Goal: Information Seeking & Learning: Learn about a topic

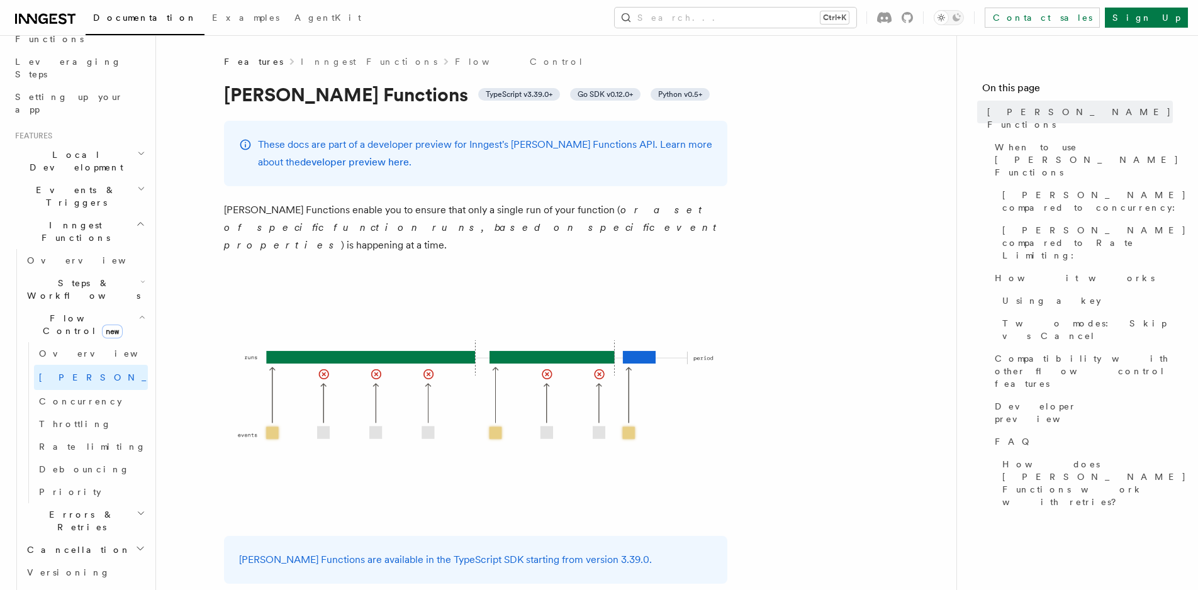
scroll to position [472, 0]
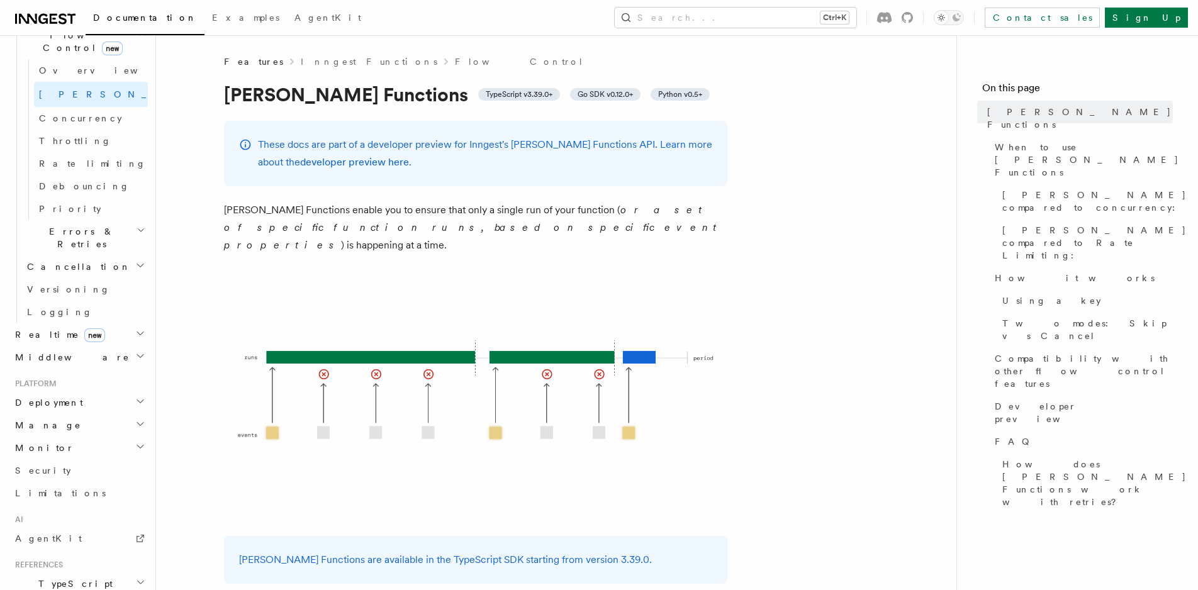
click at [96, 437] on h2 "Monitor" at bounding box center [79, 448] width 138 height 23
click at [95, 437] on h2 "Monitor" at bounding box center [79, 448] width 138 height 23
click at [91, 414] on h2 "Manage" at bounding box center [79, 425] width 138 height 23
click at [83, 392] on h2 "Deployment" at bounding box center [79, 403] width 138 height 23
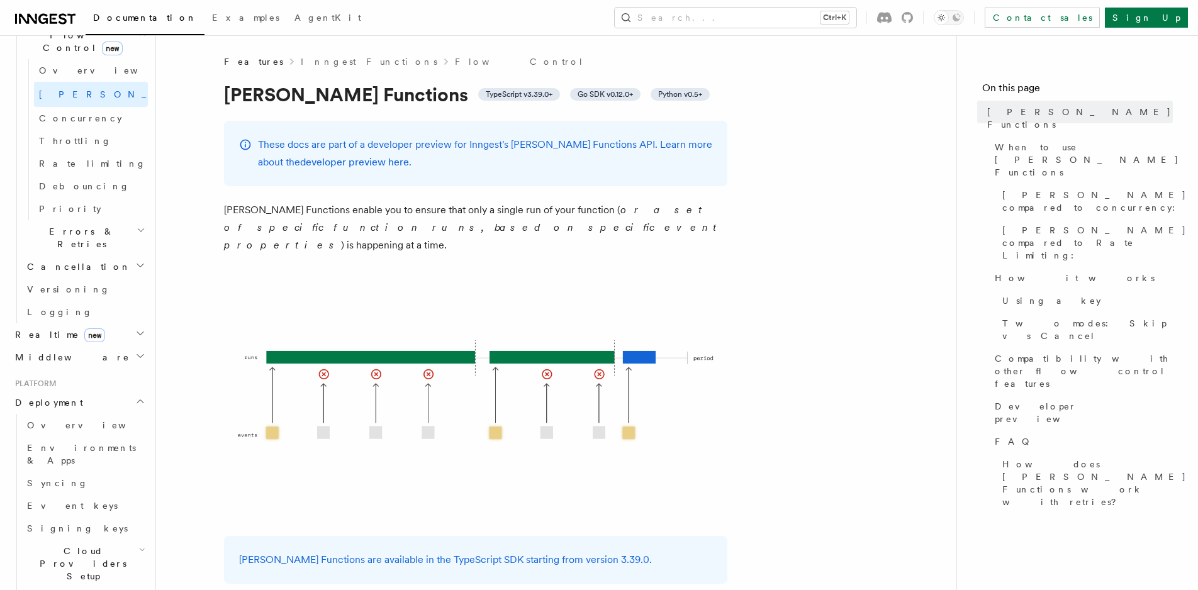
click at [83, 392] on h2 "Deployment" at bounding box center [79, 403] width 138 height 23
click at [92, 324] on h2 "Realtime new" at bounding box center [79, 335] width 138 height 23
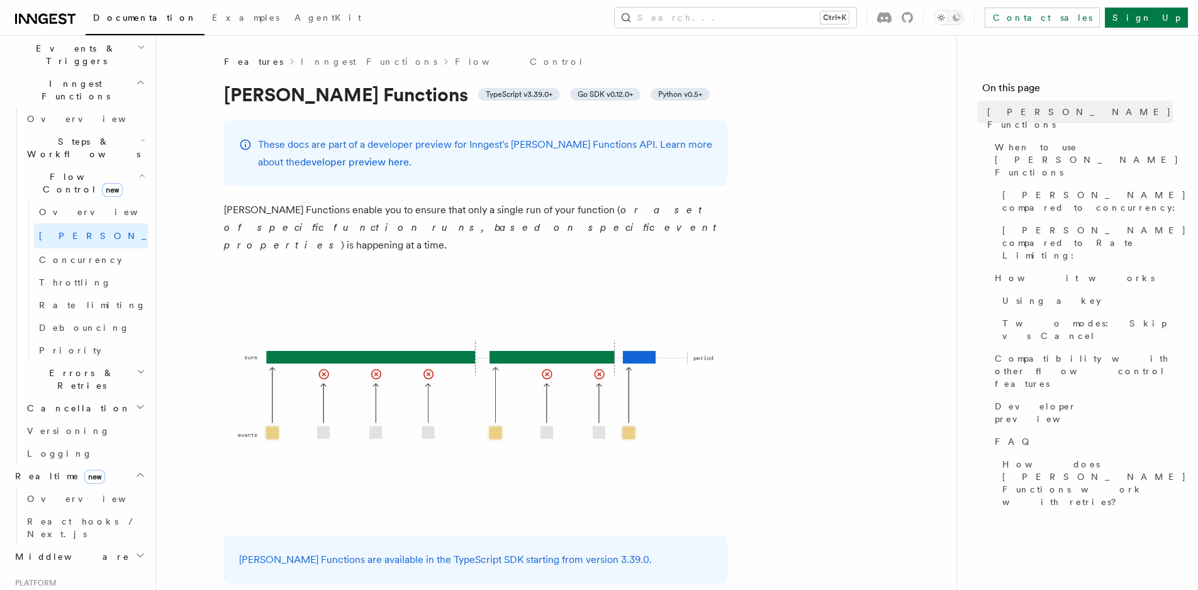
click at [106, 362] on h2 "Errors & Retries" at bounding box center [85, 379] width 126 height 35
click at [105, 362] on h2 "Errors & Retries" at bounding box center [85, 379] width 126 height 35
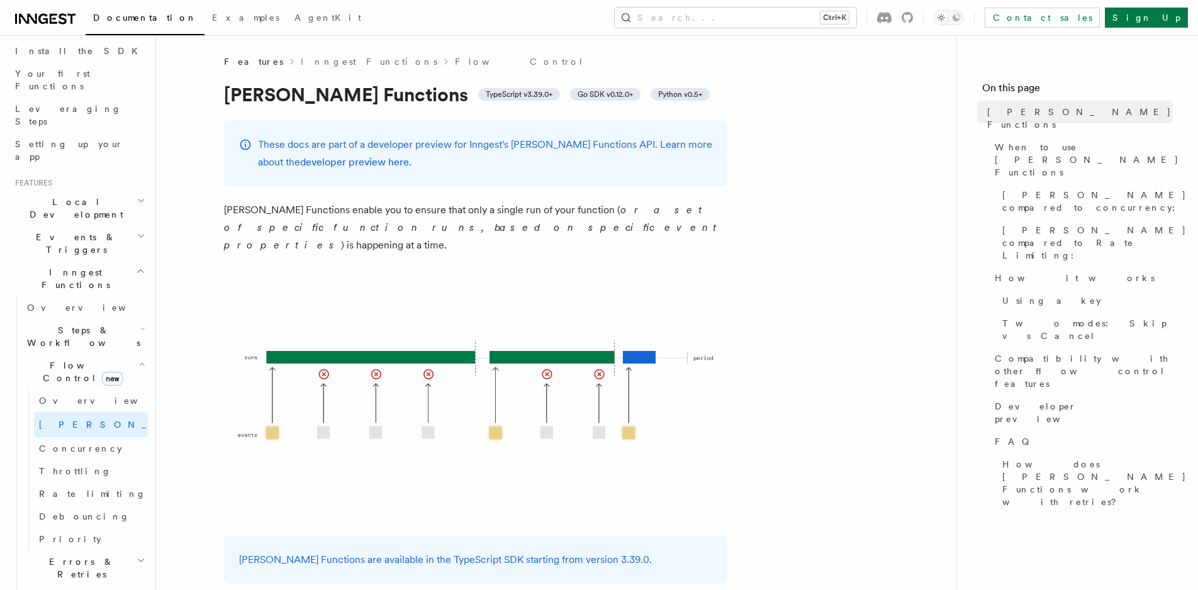
scroll to position [425, 0]
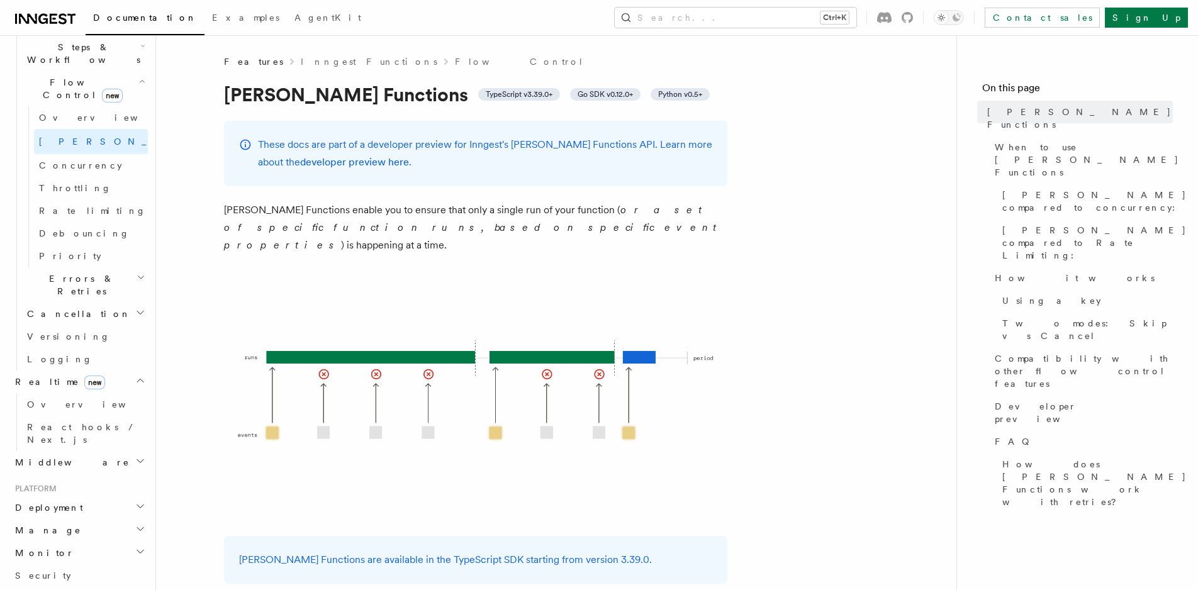
click at [98, 268] on h2 "Errors & Retries" at bounding box center [85, 285] width 126 height 35
click at [108, 325] on link "Retries" at bounding box center [91, 336] width 114 height 23
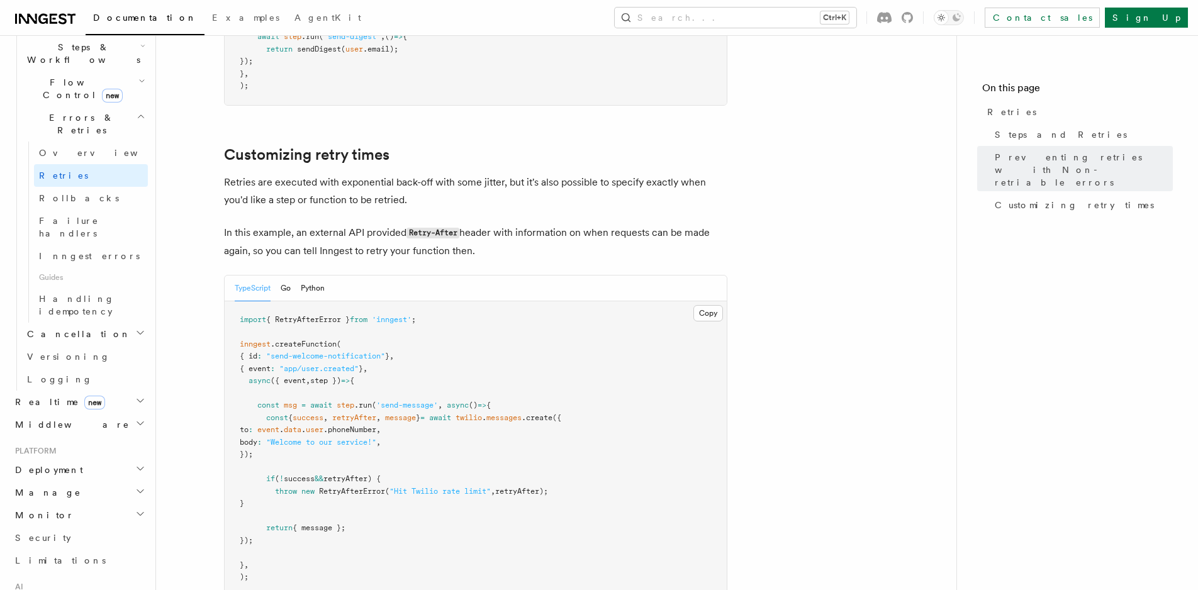
scroll to position [1700, 0]
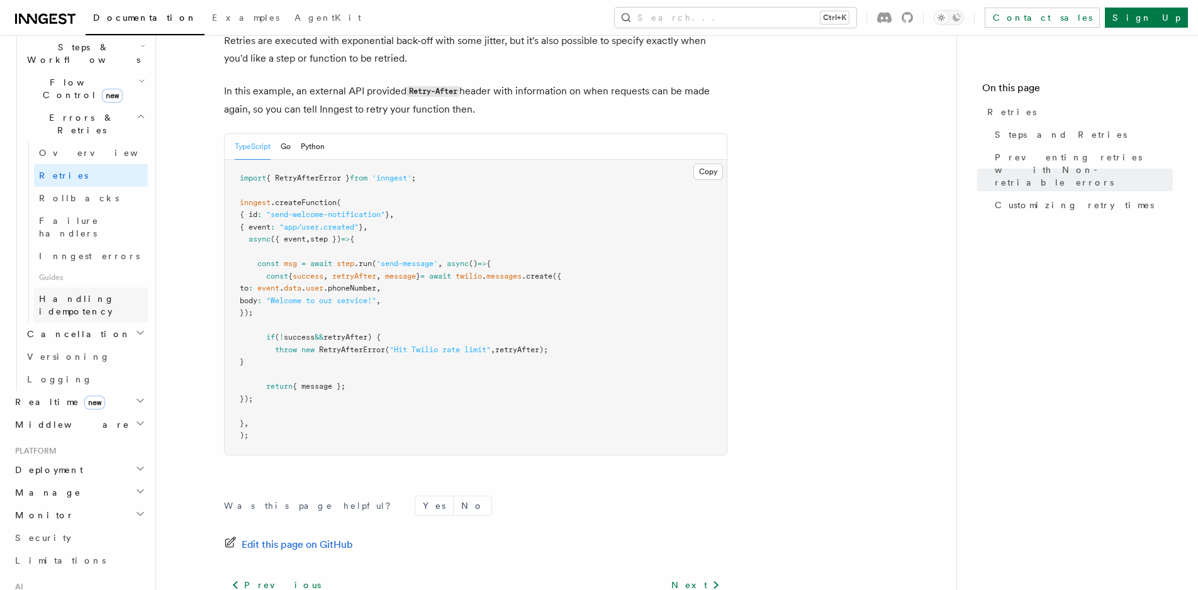
click at [110, 294] on span "Handling idempotency" at bounding box center [77, 305] width 76 height 23
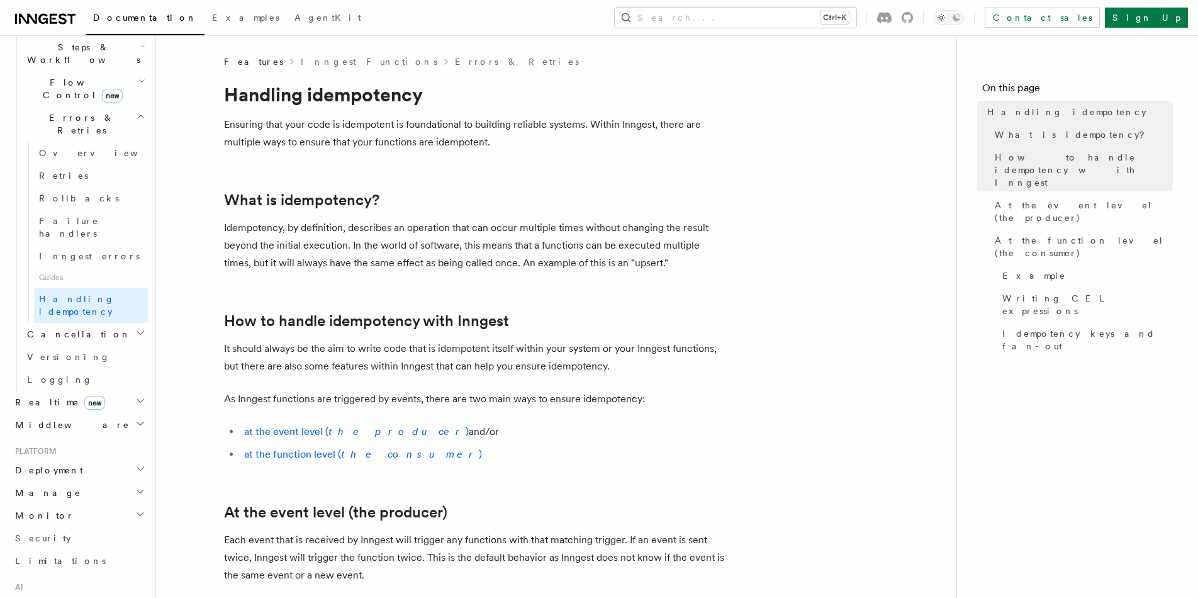
scroll to position [565, 0]
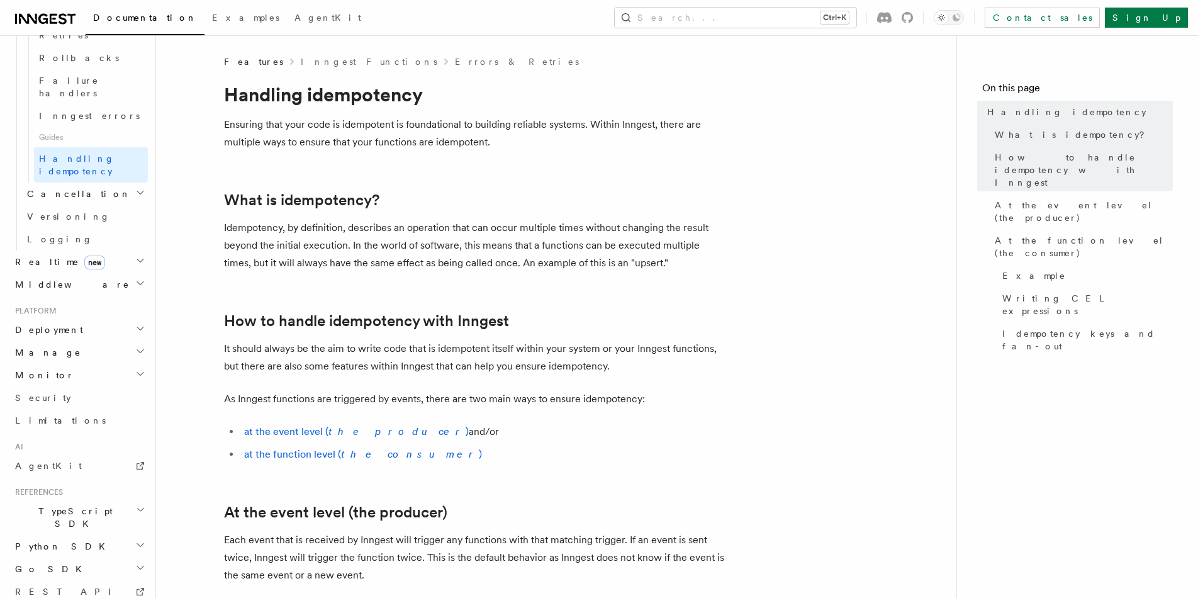
click at [125, 500] on h2 "TypeScript SDK" at bounding box center [79, 517] width 138 height 35
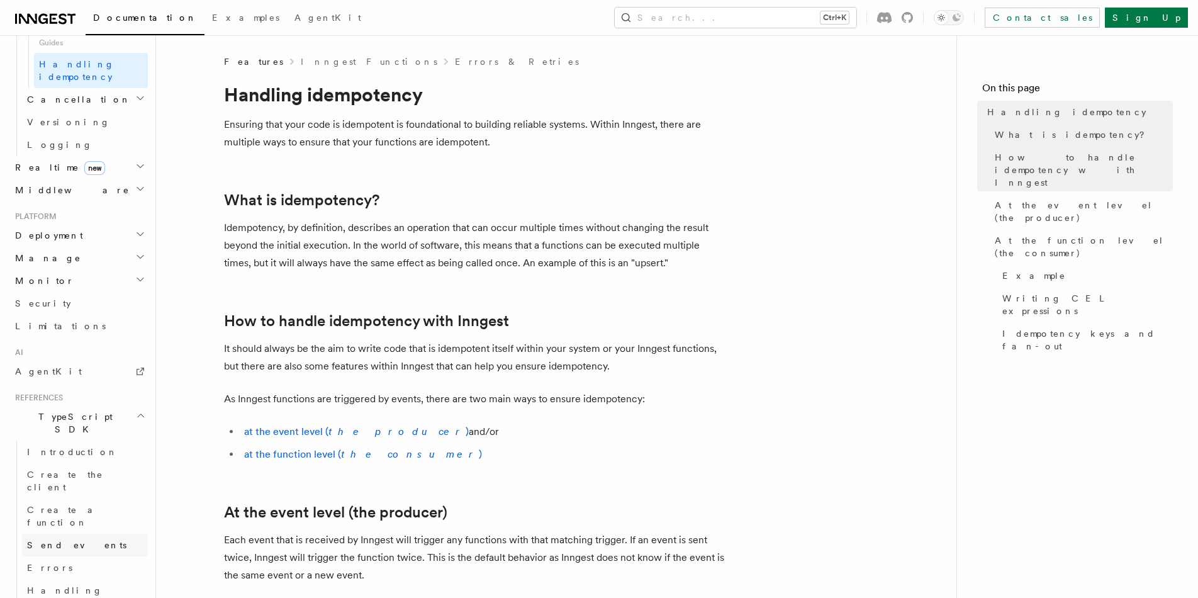
click at [117, 534] on link "Send events" at bounding box center [85, 545] width 126 height 23
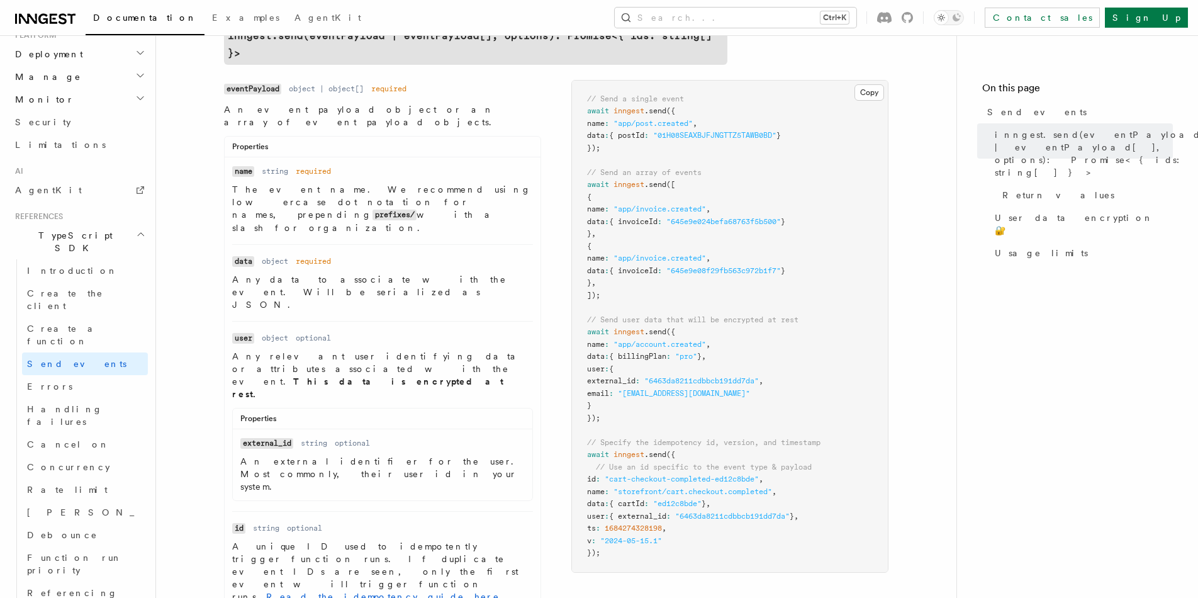
scroll to position [472, 0]
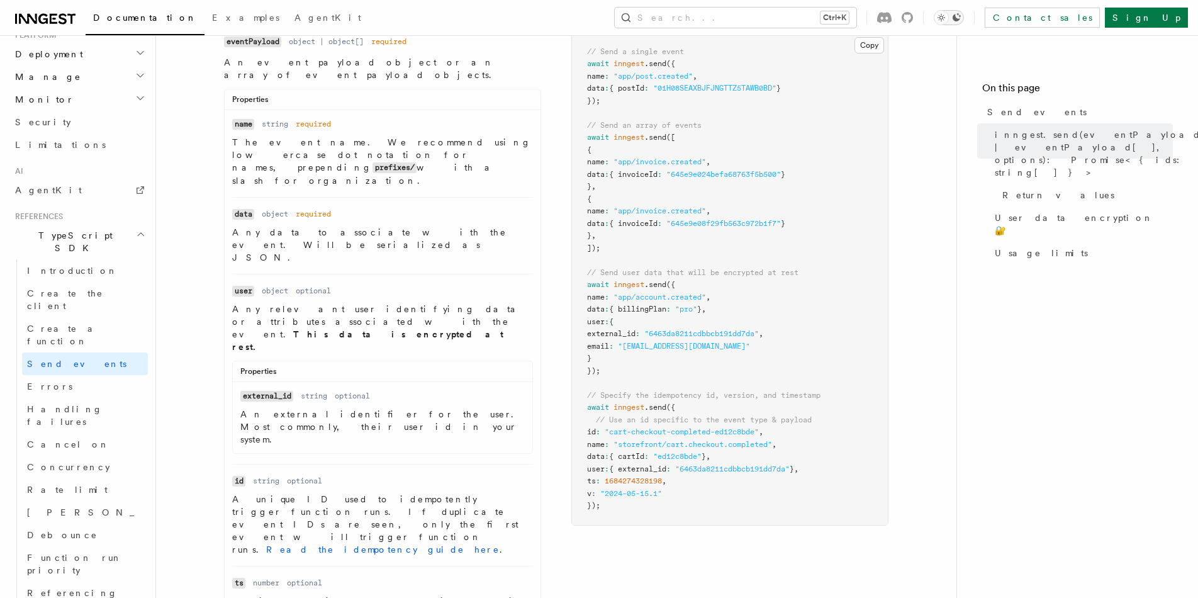
click at [964, 12] on button "Toggle dark mode" at bounding box center [949, 17] width 30 height 15
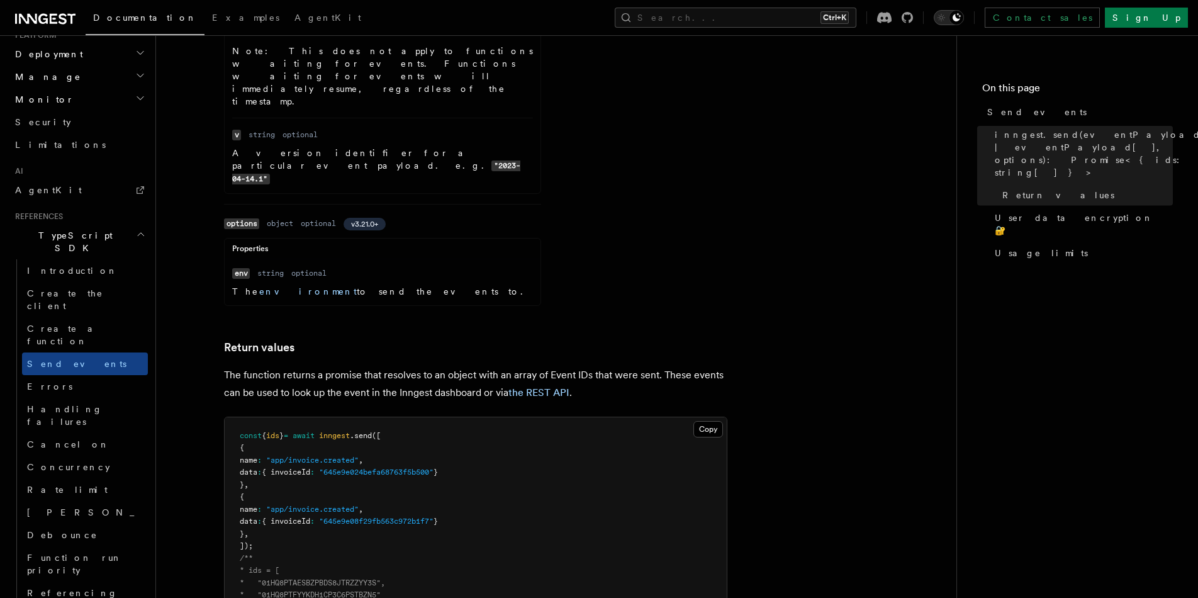
scroll to position [1369, 0]
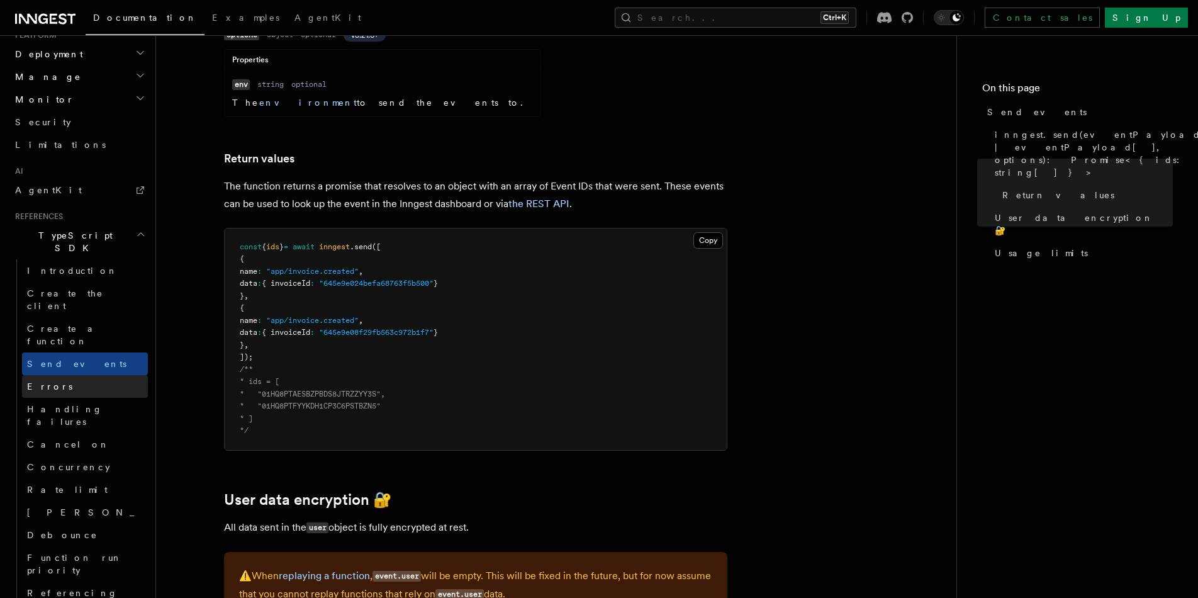
click at [97, 375] on link "Errors" at bounding box center [85, 386] width 126 height 23
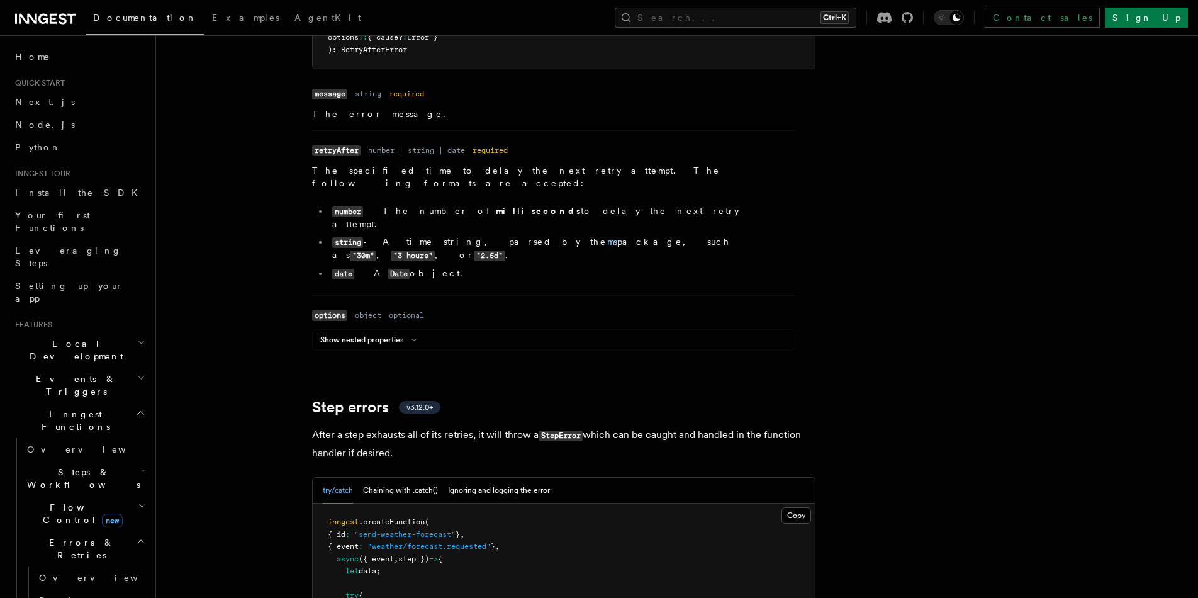
scroll to position [142, 0]
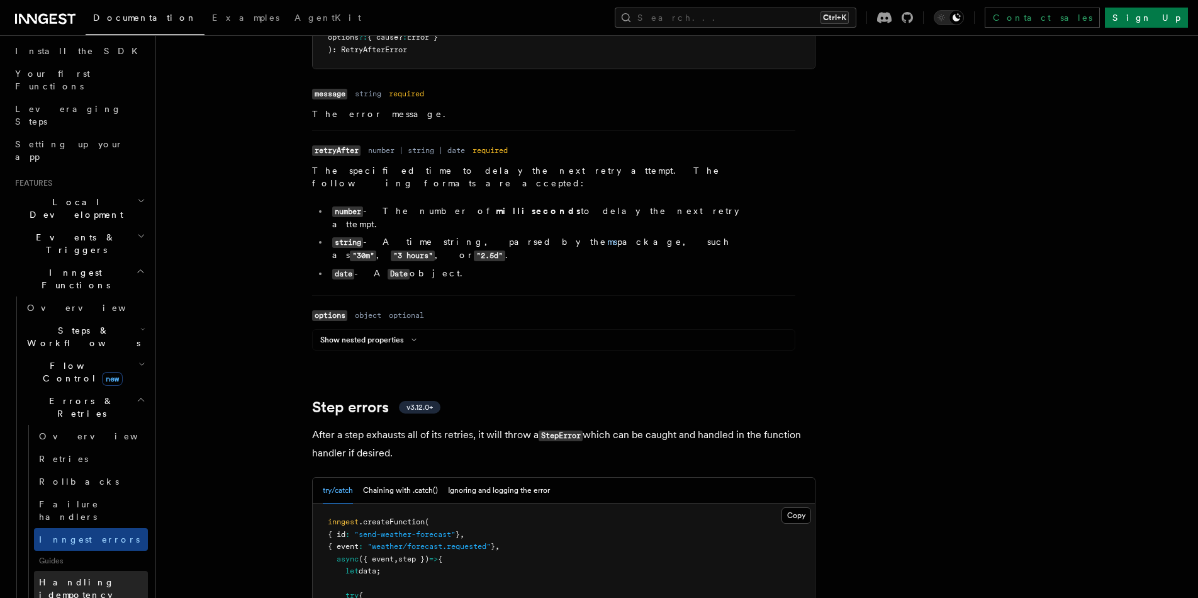
click at [106, 576] on span "Handling idempotency" at bounding box center [93, 588] width 109 height 25
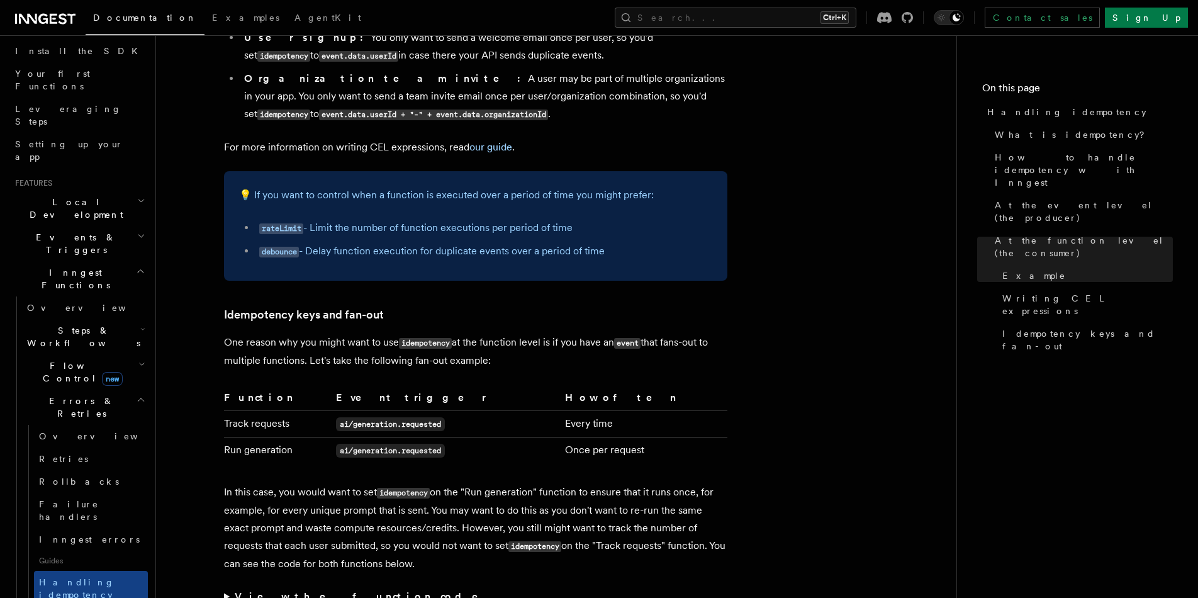
scroll to position [378, 0]
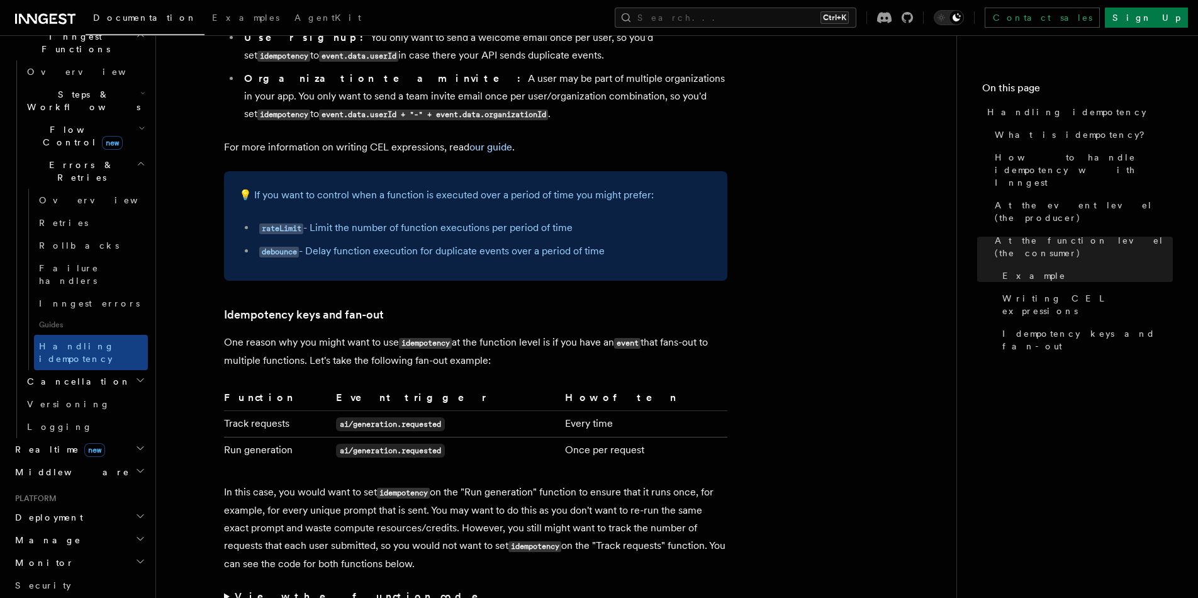
click at [123, 506] on h2 "Deployment" at bounding box center [79, 517] width 138 height 23
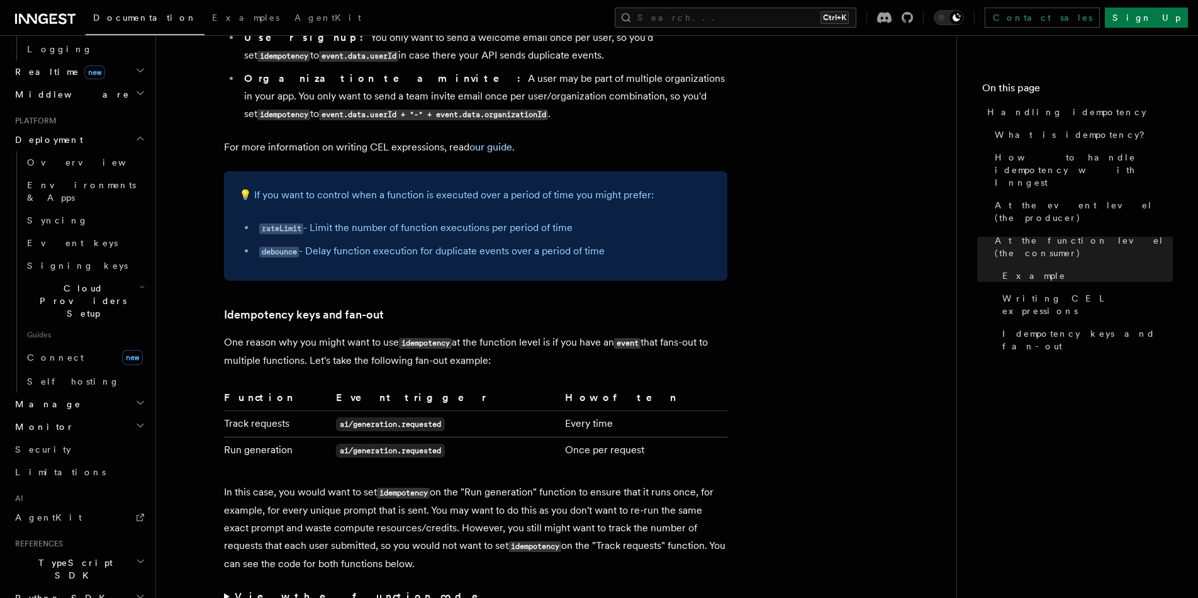
scroll to position [769, 0]
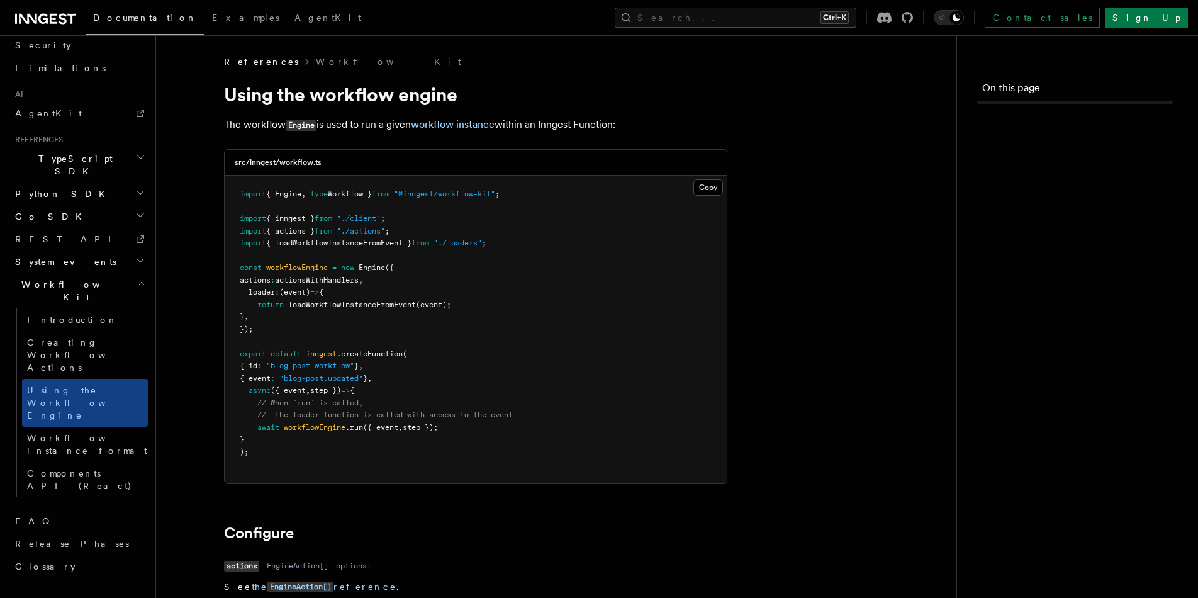
scroll to position [522, 0]
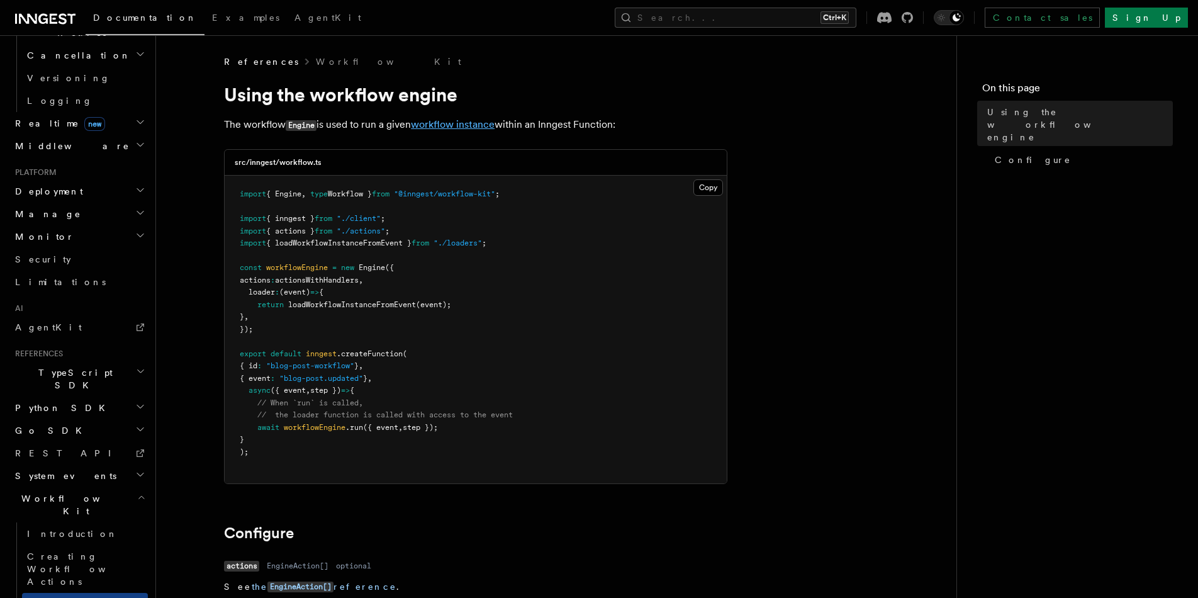
click at [493, 128] on link "workflow instance" at bounding box center [453, 124] width 84 height 12
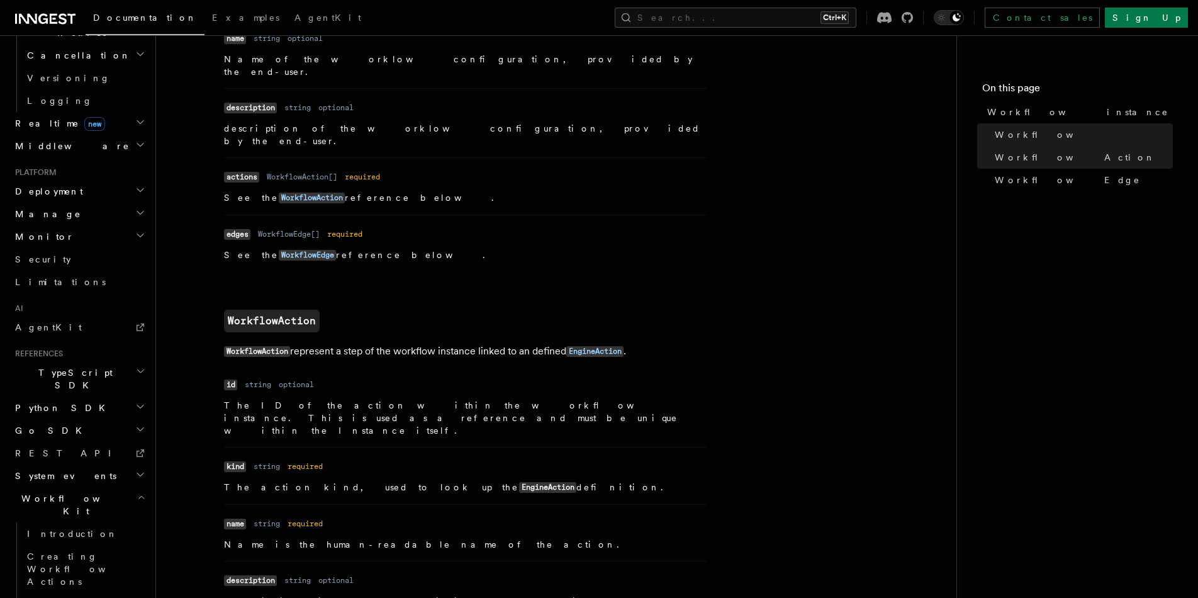
scroll to position [944, 0]
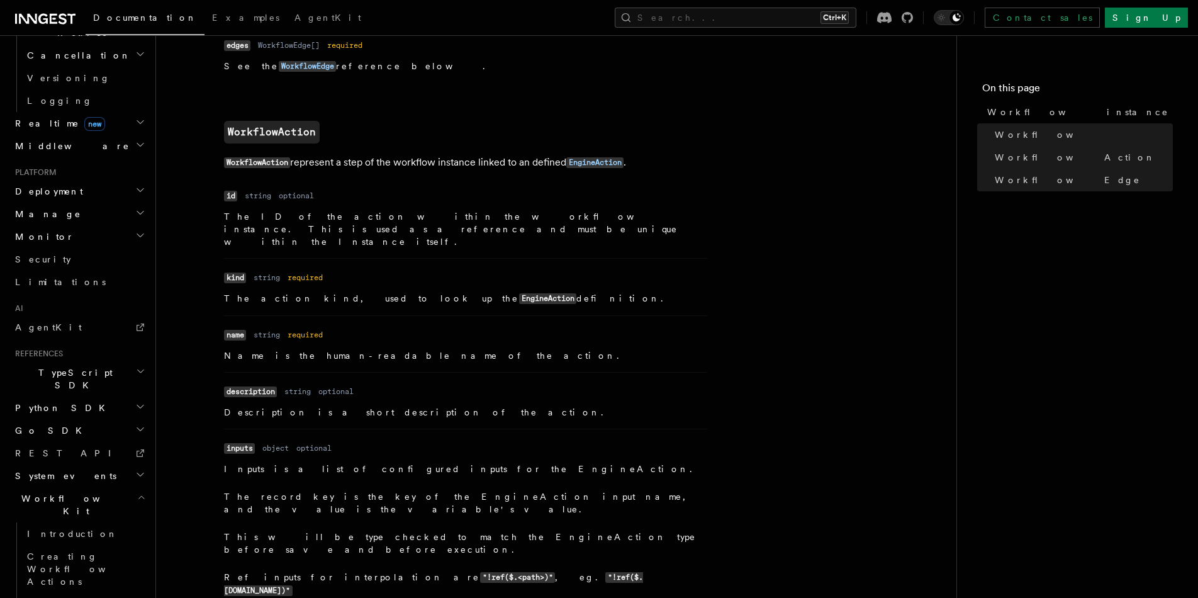
click at [103, 419] on h2 "Go SDK" at bounding box center [79, 430] width 138 height 23
click at [101, 465] on h2 "Migrations" at bounding box center [85, 476] width 126 height 23
click at [100, 487] on link "v0.8 to v0.11" at bounding box center [91, 504] width 114 height 35
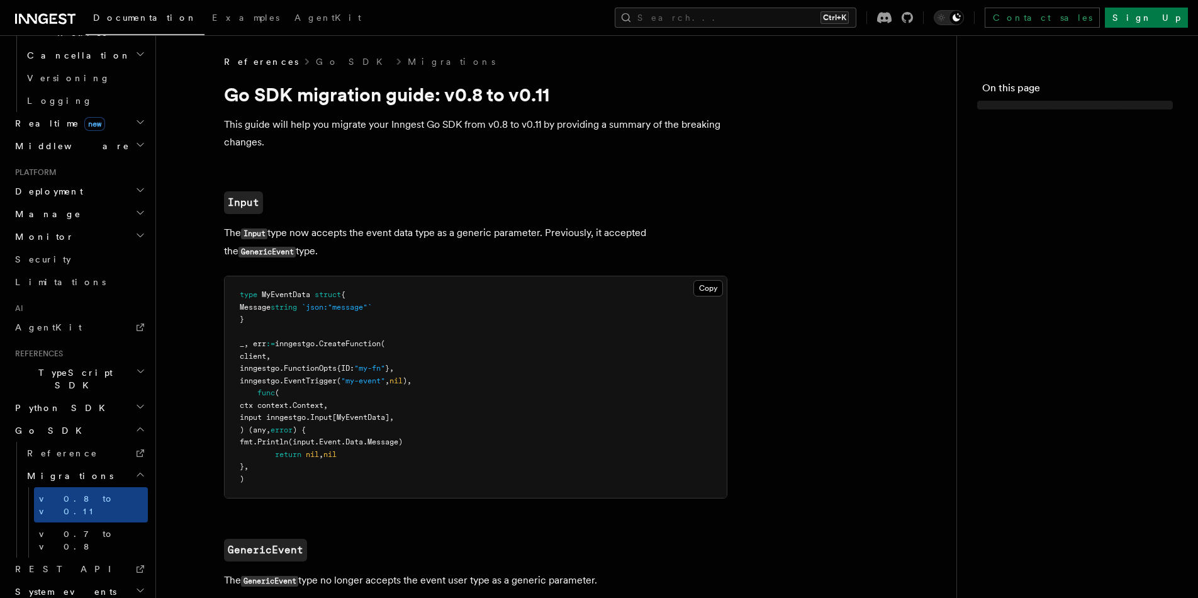
scroll to position [500, 0]
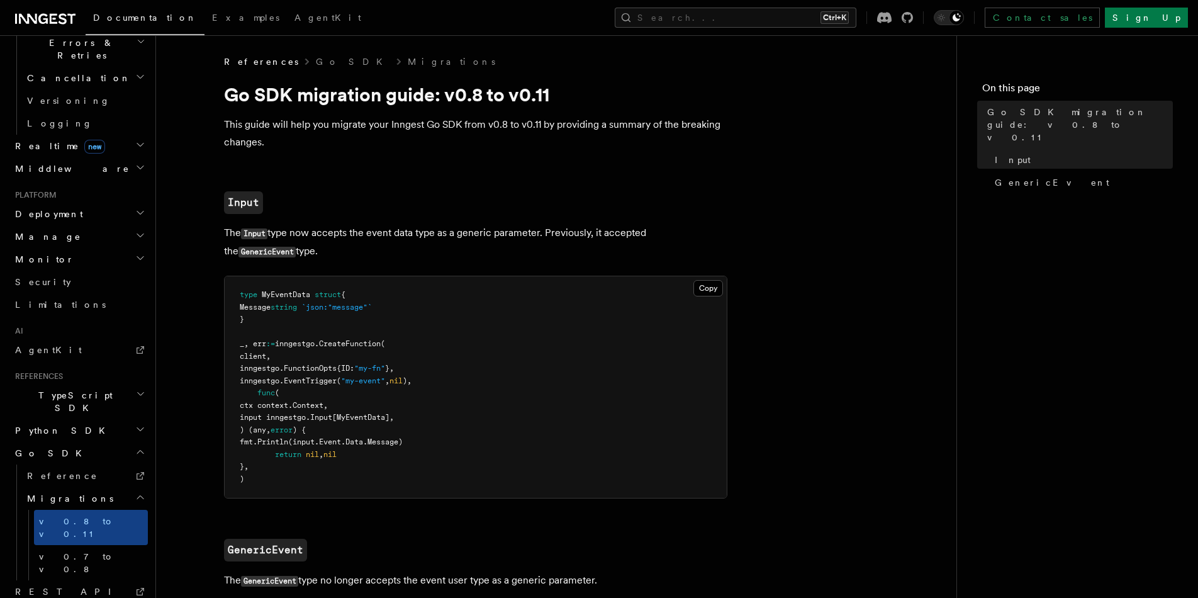
click at [86, 419] on h2 "Python SDK" at bounding box center [79, 430] width 138 height 23
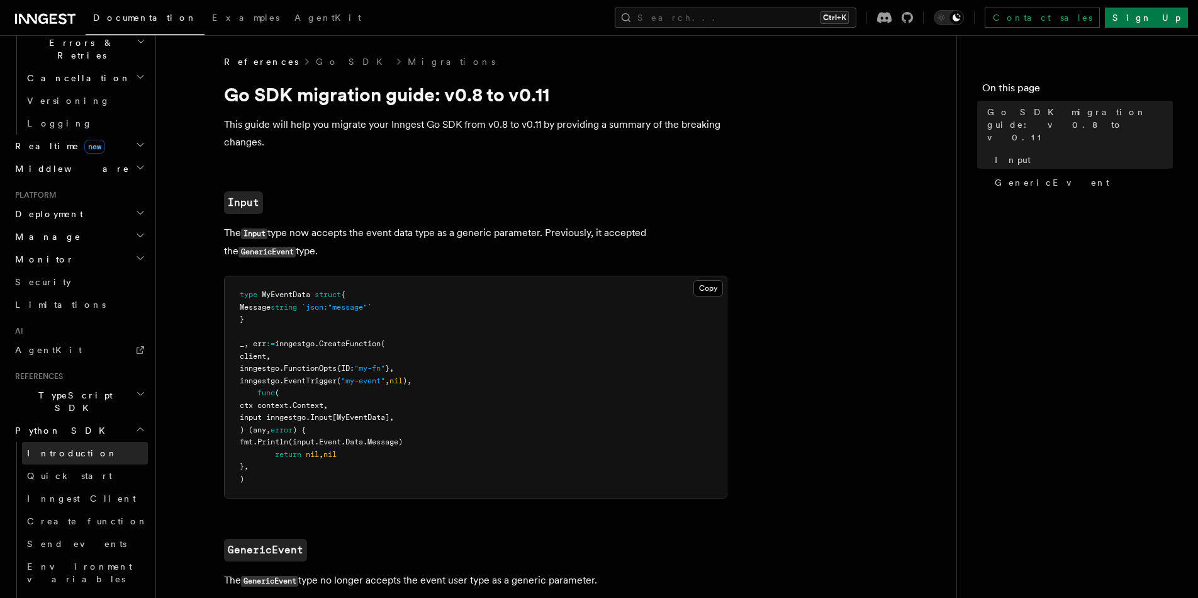
click at [90, 442] on link "Introduction" at bounding box center [85, 453] width 126 height 23
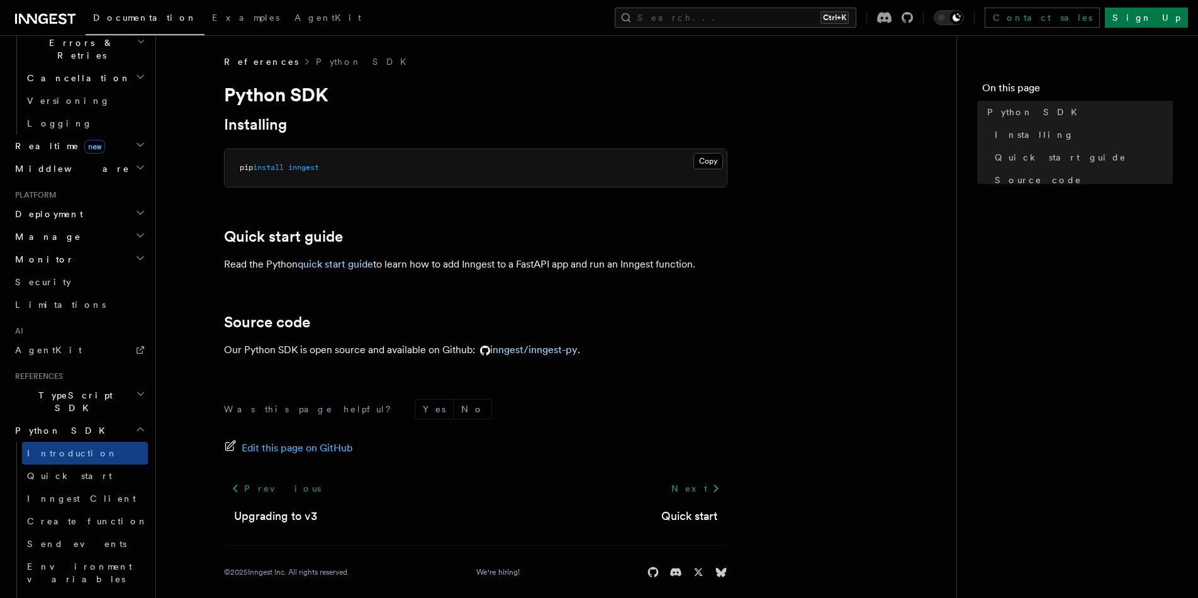
click at [84, 419] on h2 "Python SDK" at bounding box center [79, 430] width 138 height 23
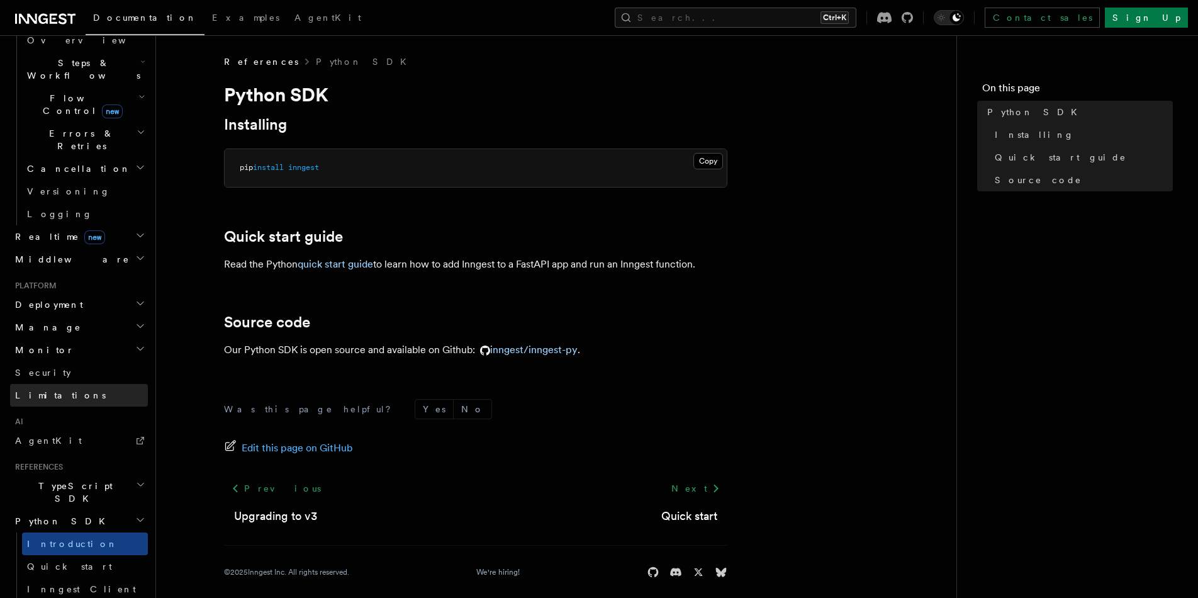
click at [87, 384] on link "Limitations" at bounding box center [79, 395] width 138 height 23
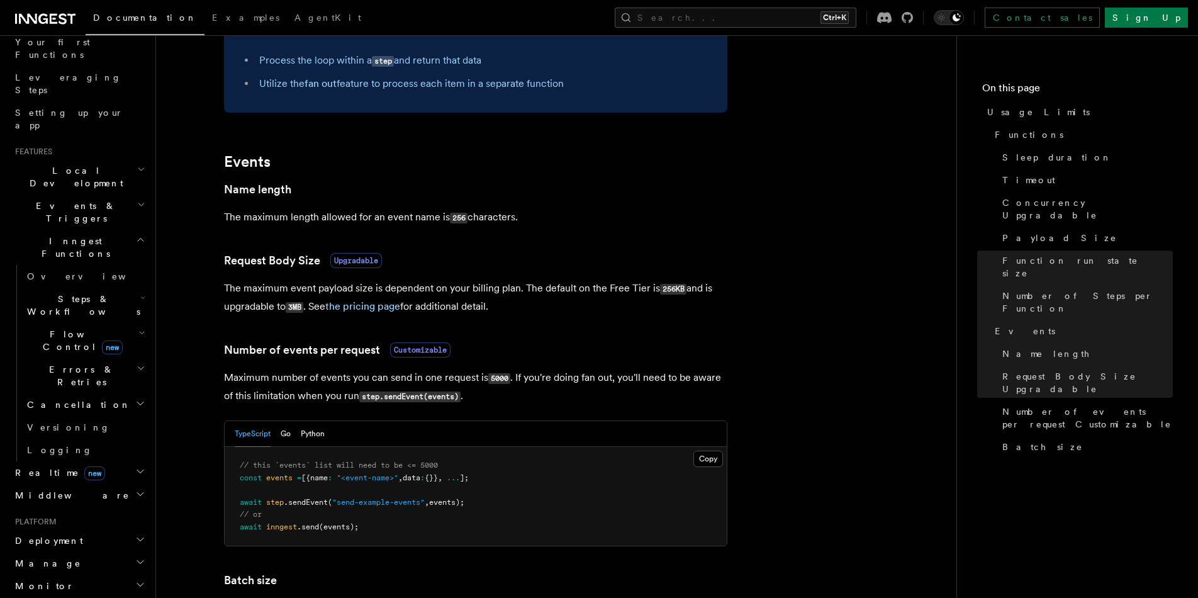
scroll to position [944, 0]
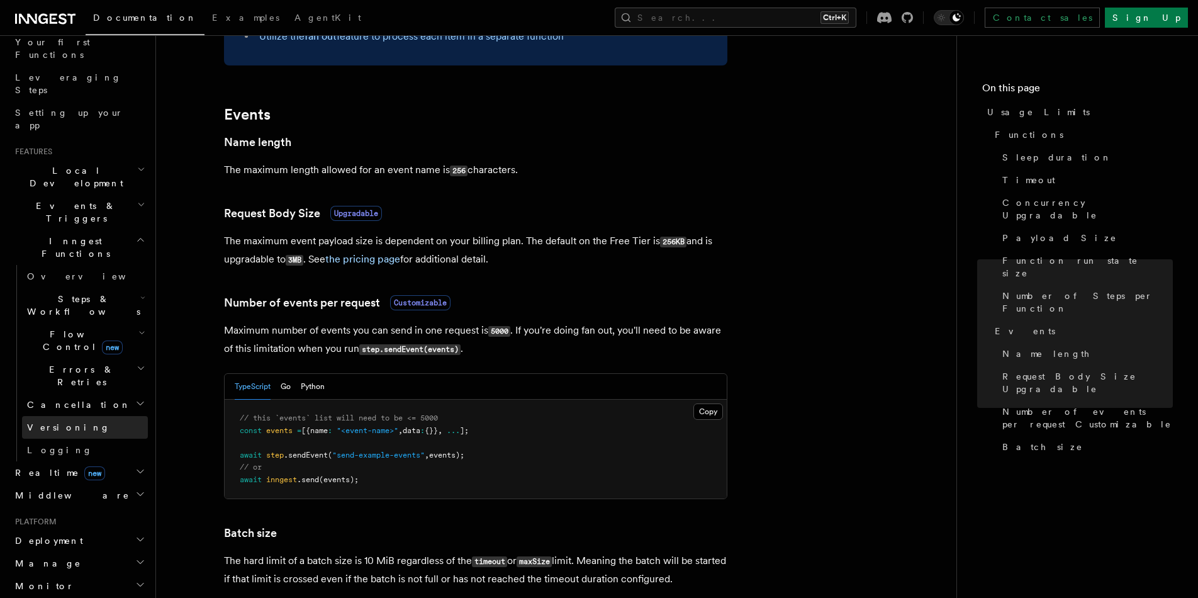
click at [113, 416] on link "Versioning" at bounding box center [85, 427] width 126 height 23
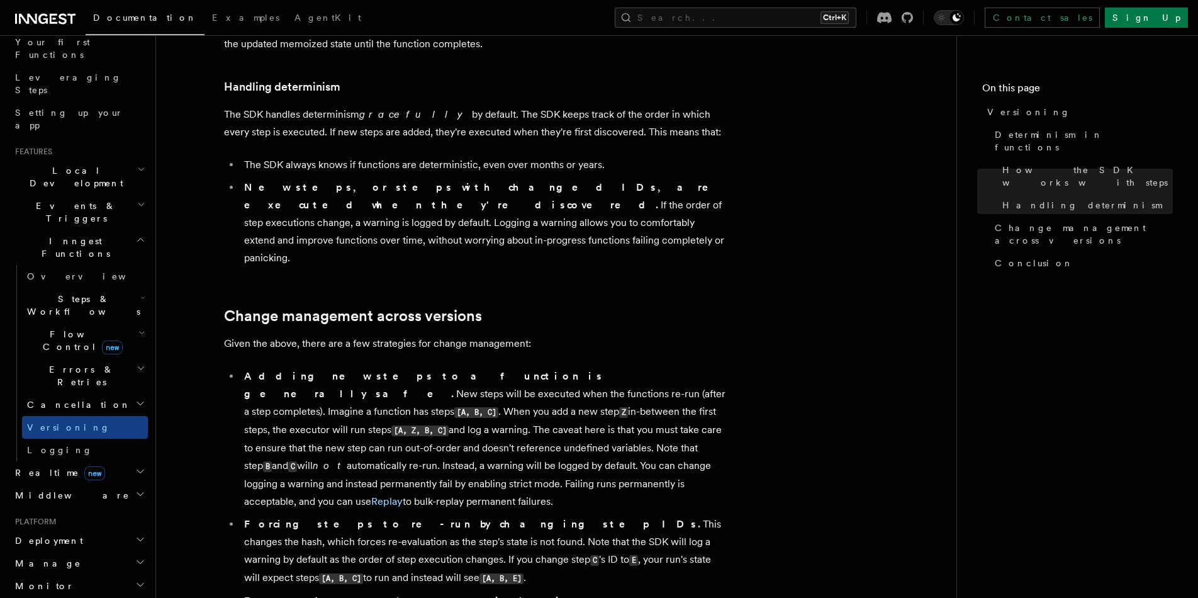
scroll to position [803, 0]
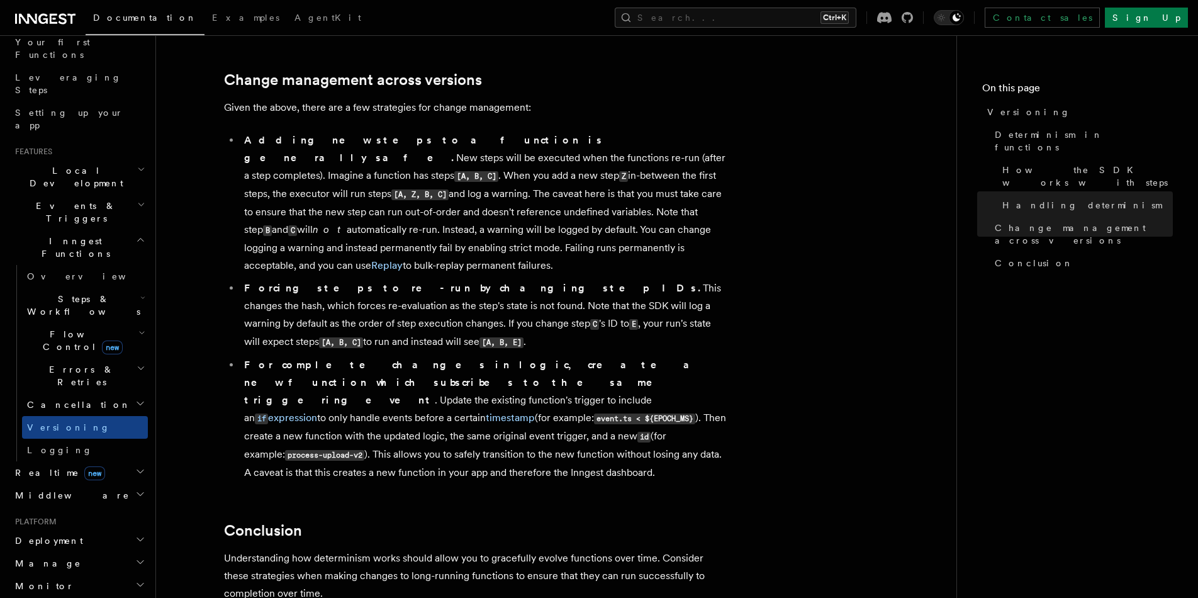
click at [92, 393] on h2 "Cancellation" at bounding box center [85, 404] width 126 height 23
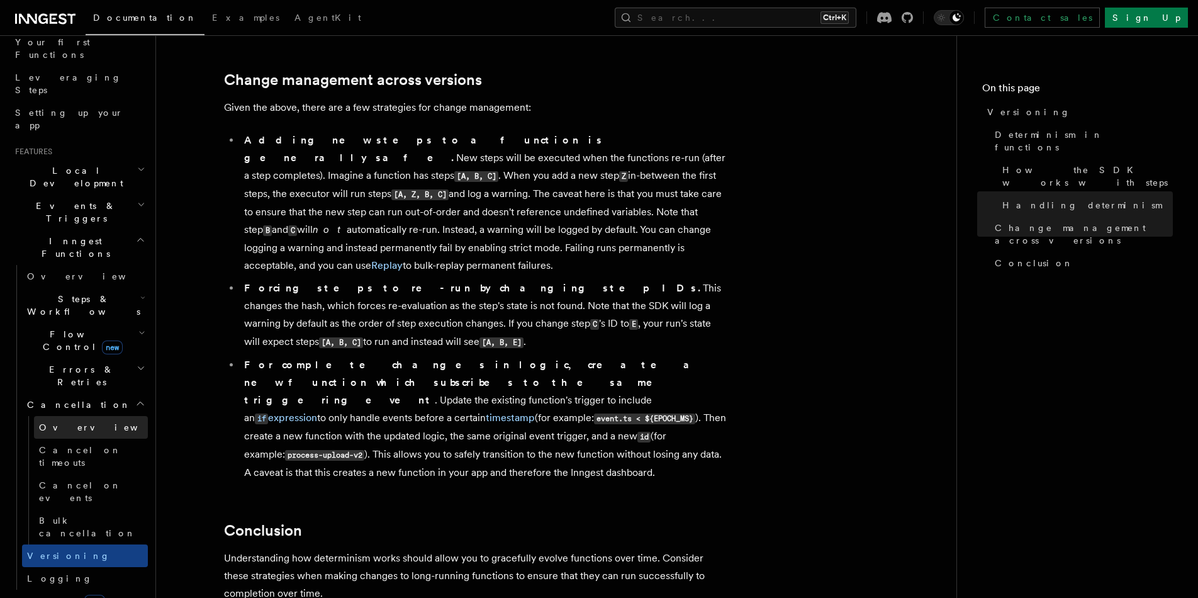
click at [94, 416] on link "Overview" at bounding box center [91, 427] width 114 height 23
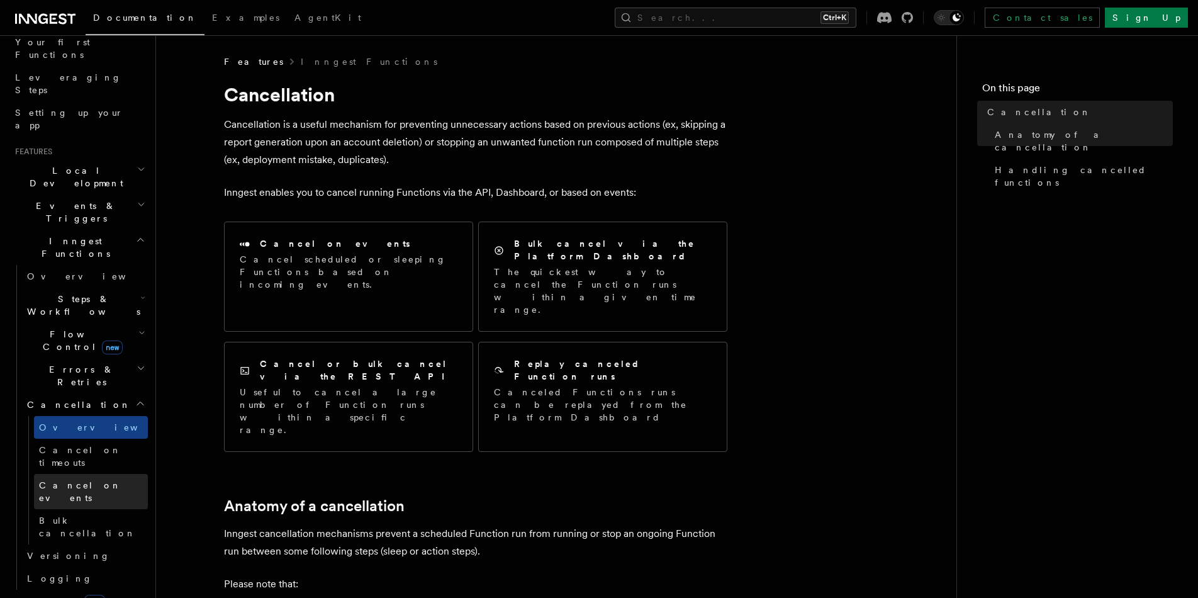
click at [121, 474] on link "Cancel on events" at bounding box center [91, 491] width 114 height 35
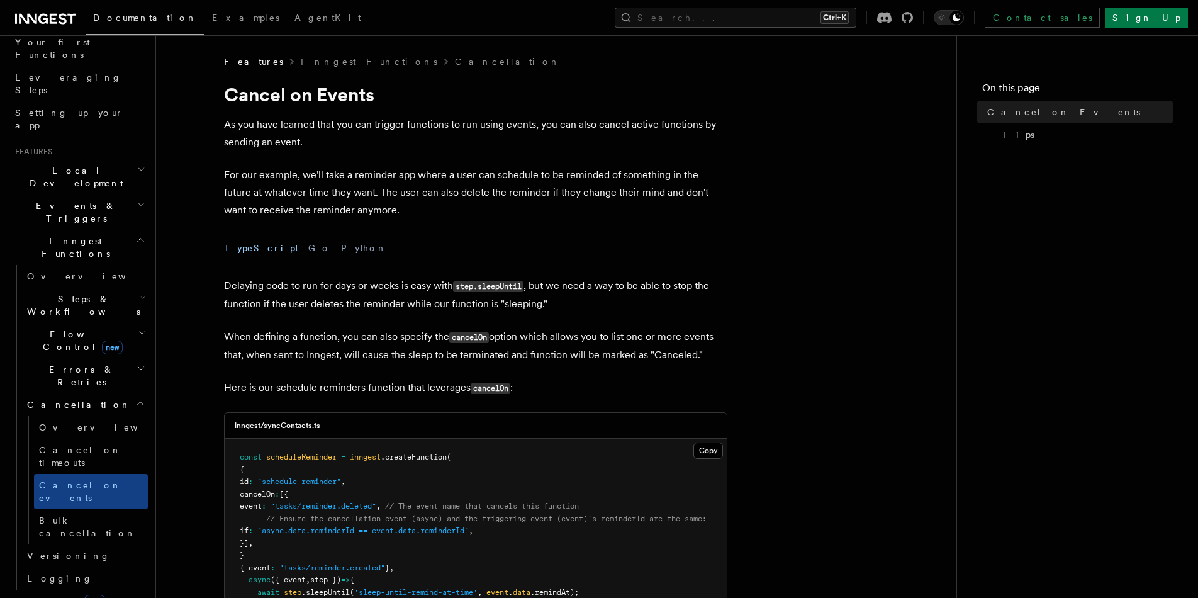
click at [82, 363] on span "Errors & Retries" at bounding box center [79, 375] width 115 height 25
click at [72, 293] on span "Steps & Workflows" at bounding box center [81, 305] width 118 height 25
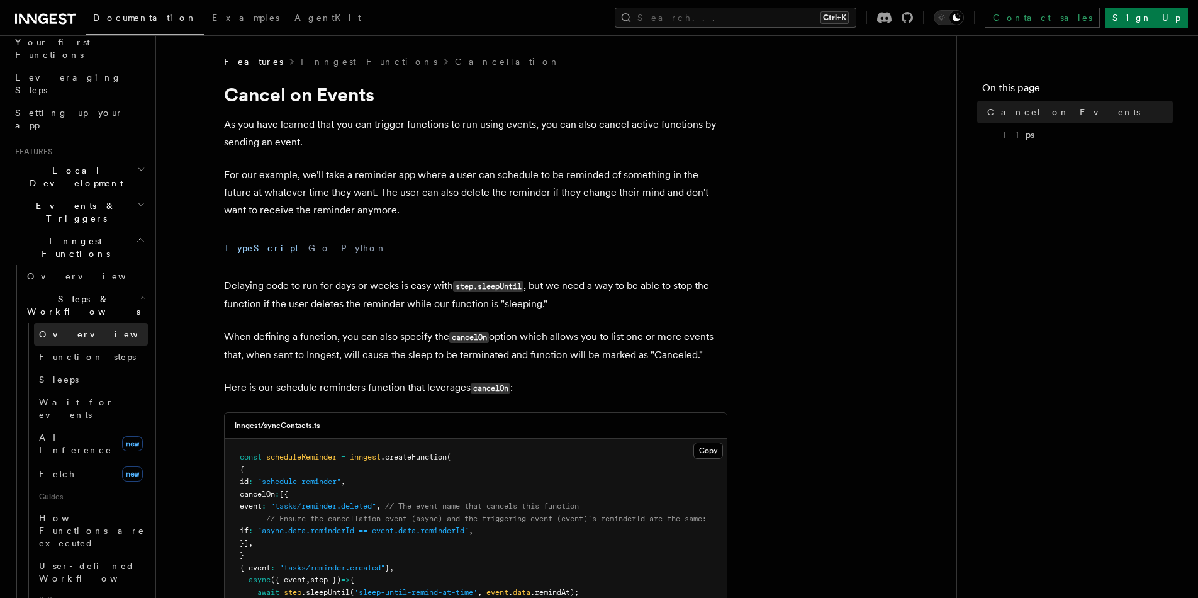
click at [88, 323] on link "Overview" at bounding box center [91, 334] width 114 height 23
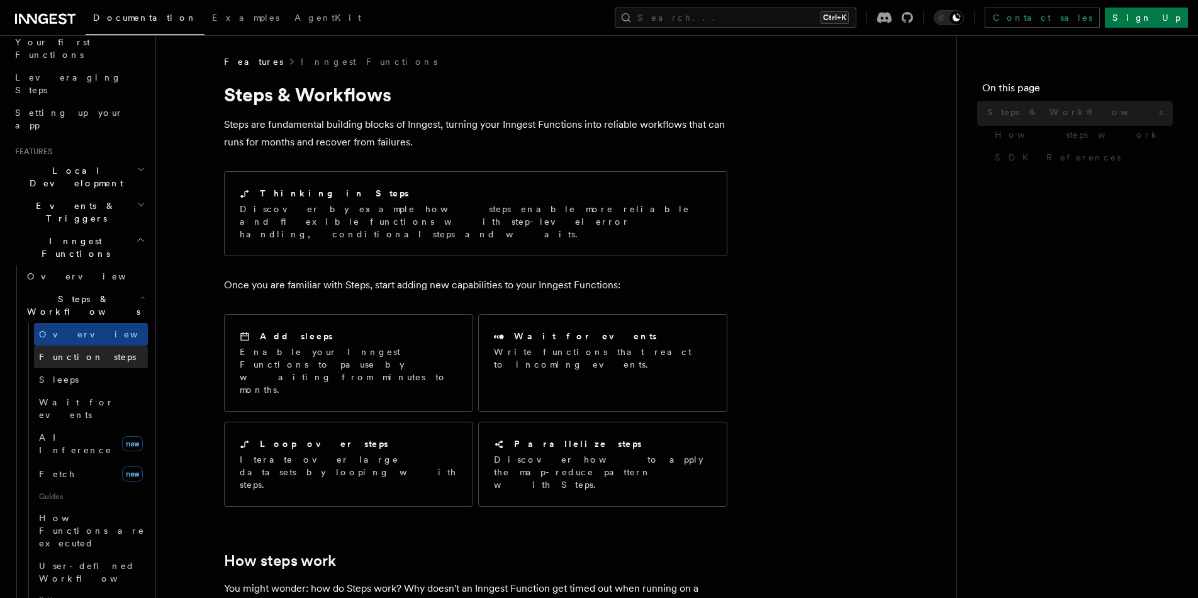
click at [94, 352] on span "Function steps" at bounding box center [87, 357] width 97 height 10
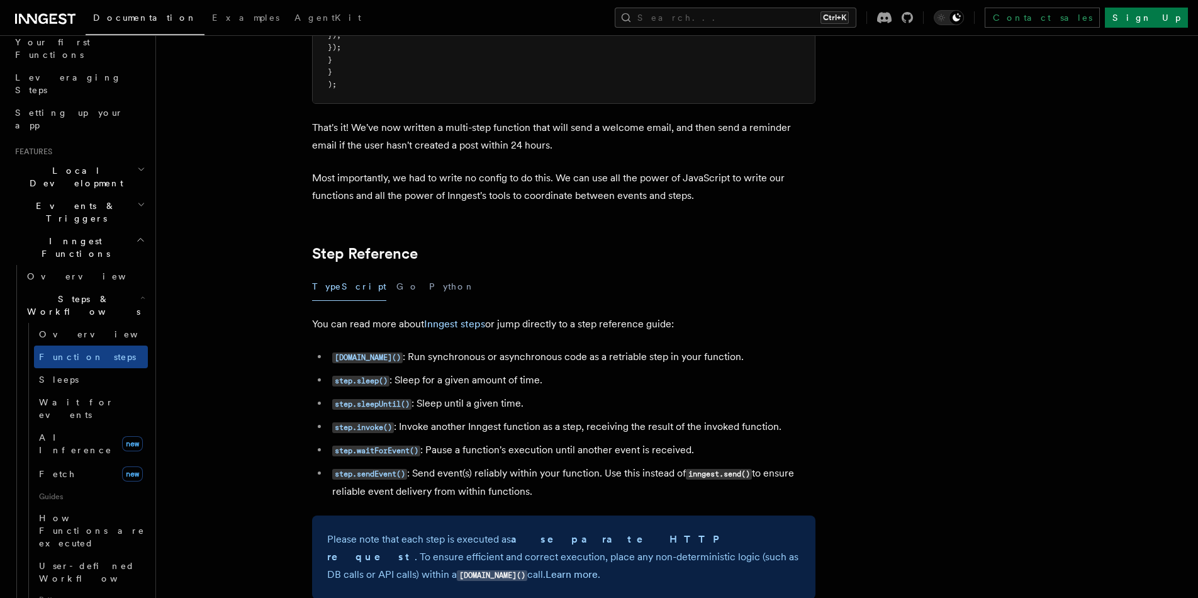
scroll to position [2124, 0]
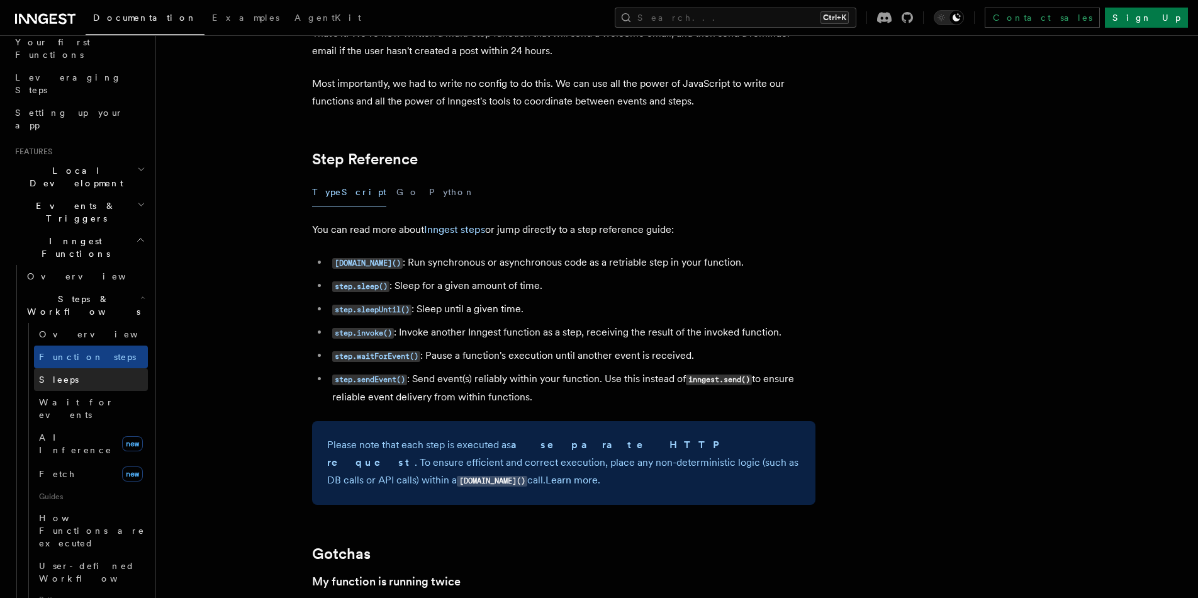
click at [110, 368] on link "Sleeps" at bounding box center [91, 379] width 114 height 23
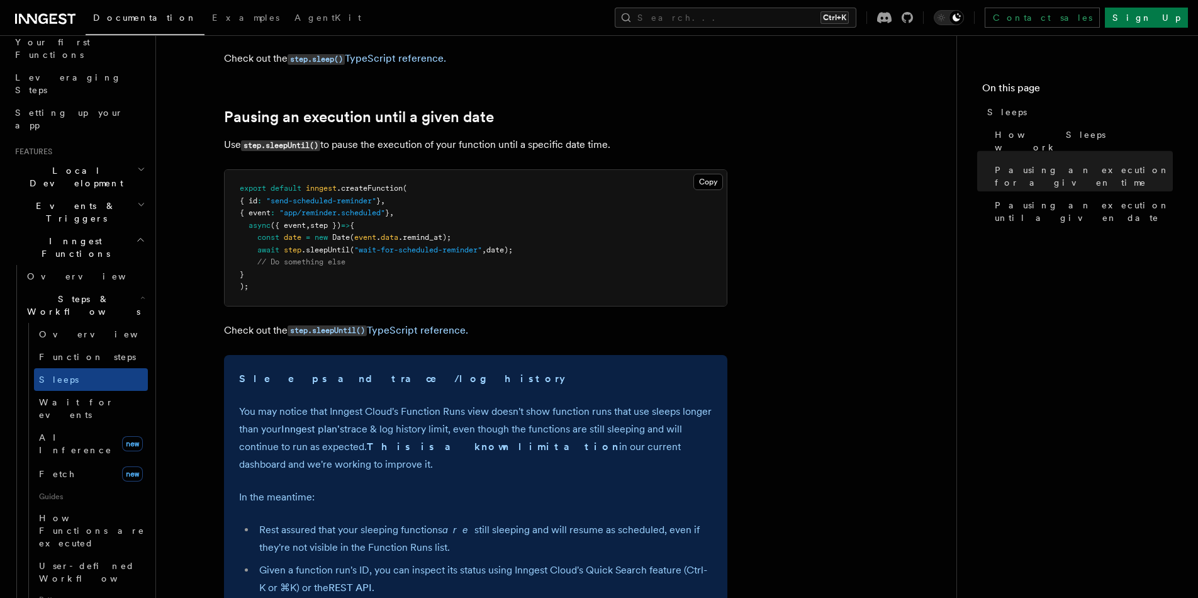
scroll to position [897, 0]
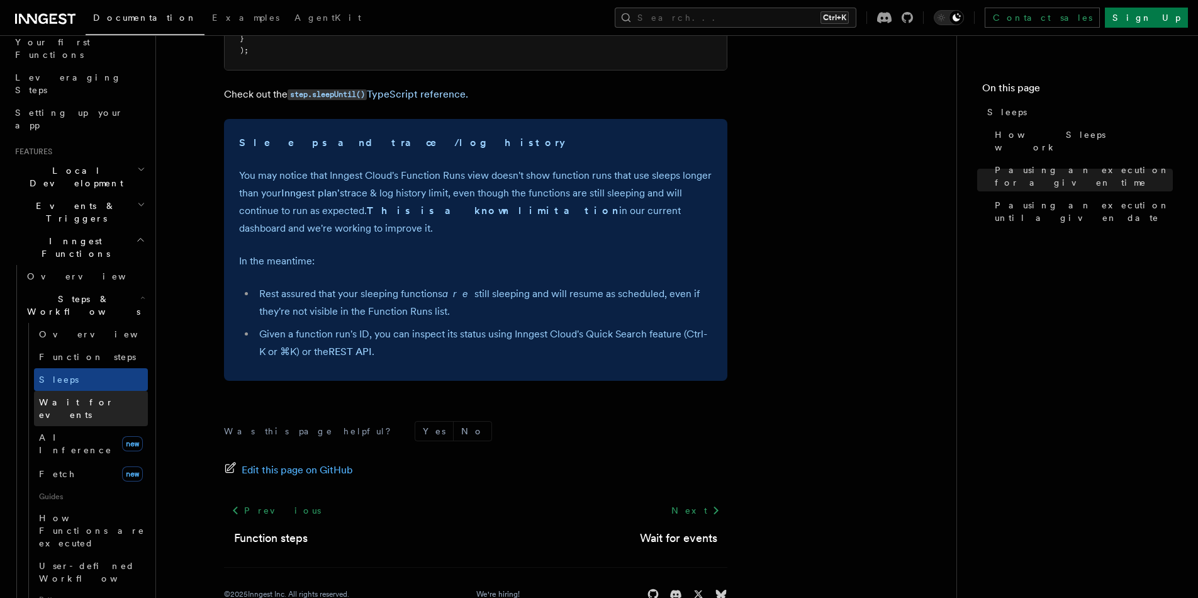
click at [123, 391] on link "Wait for events" at bounding box center [91, 408] width 114 height 35
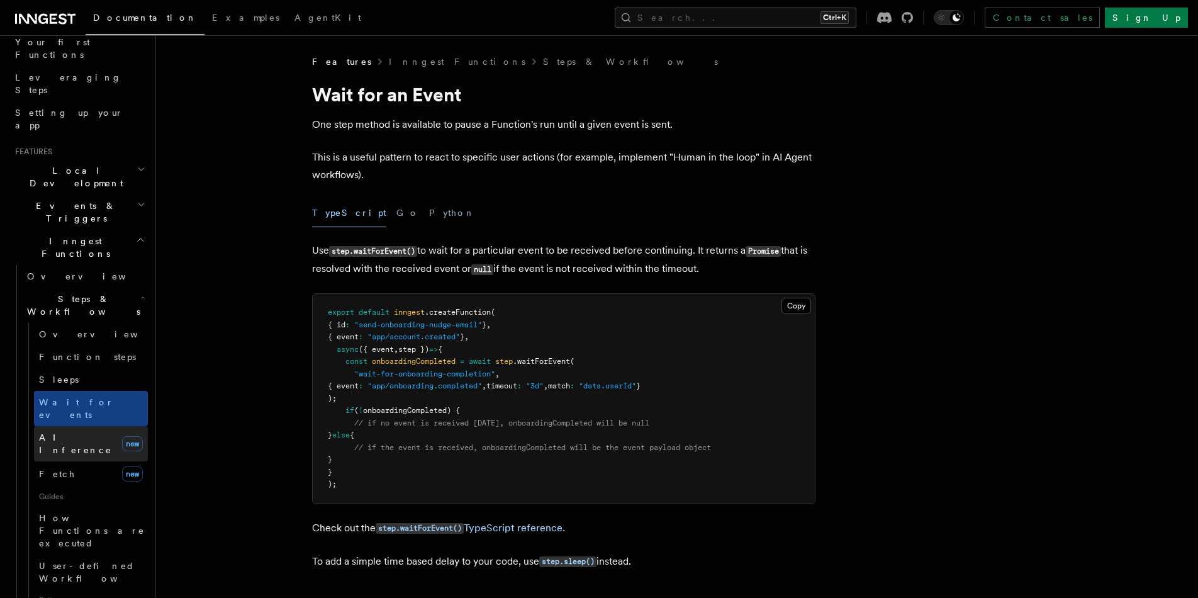
click at [108, 426] on link "AI Inference new" at bounding box center [91, 443] width 114 height 35
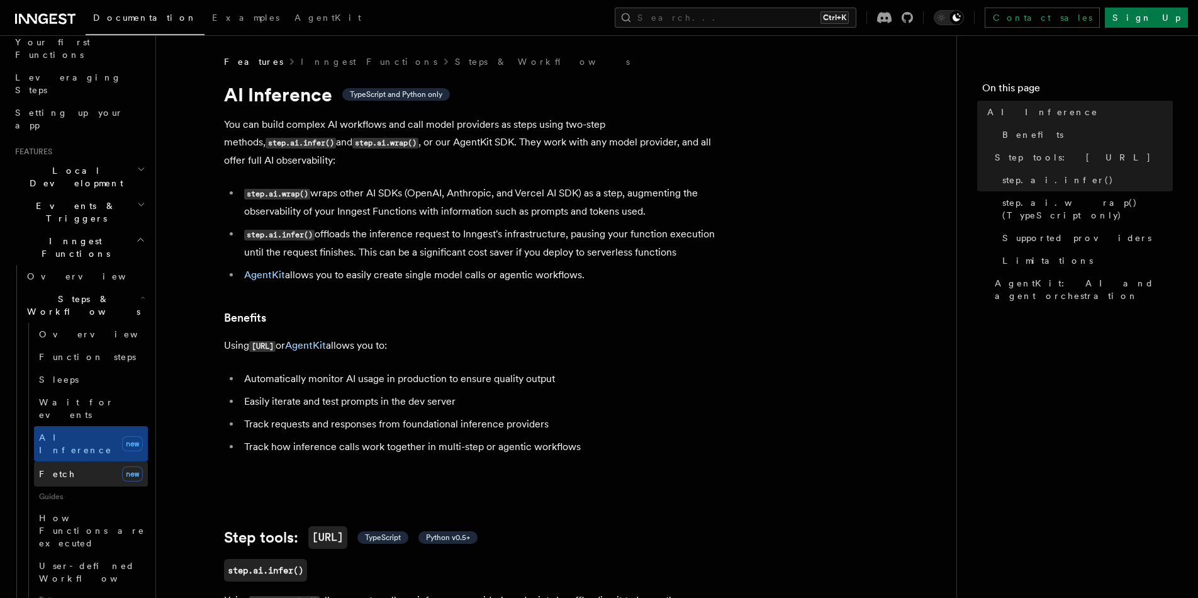
click at [122, 466] on span "new" at bounding box center [132, 473] width 21 height 15
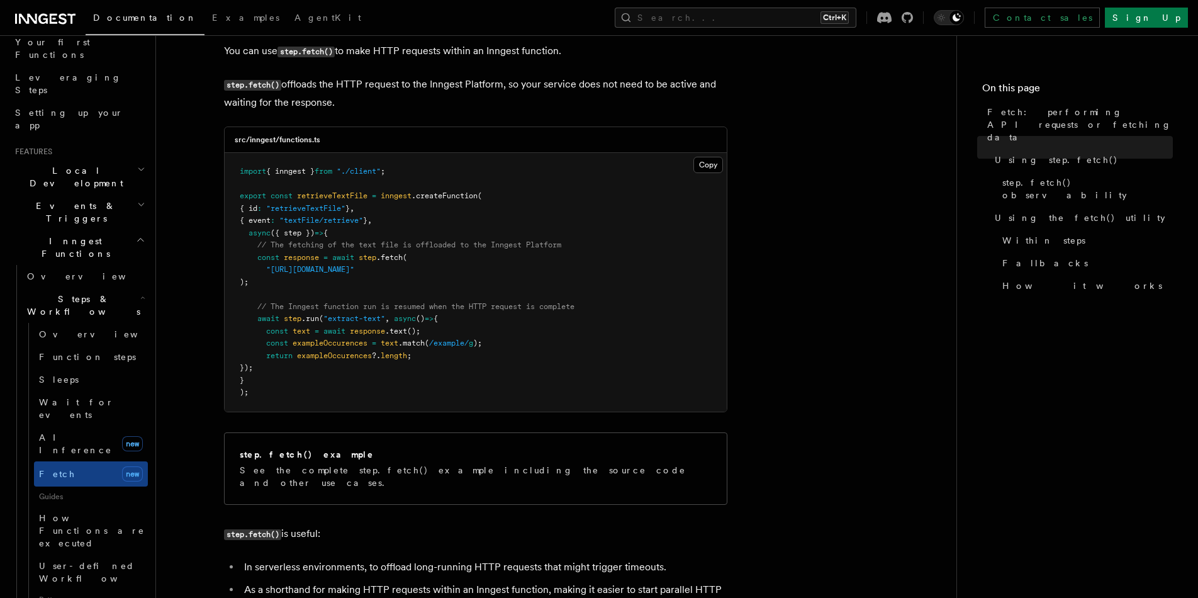
scroll to position [614, 0]
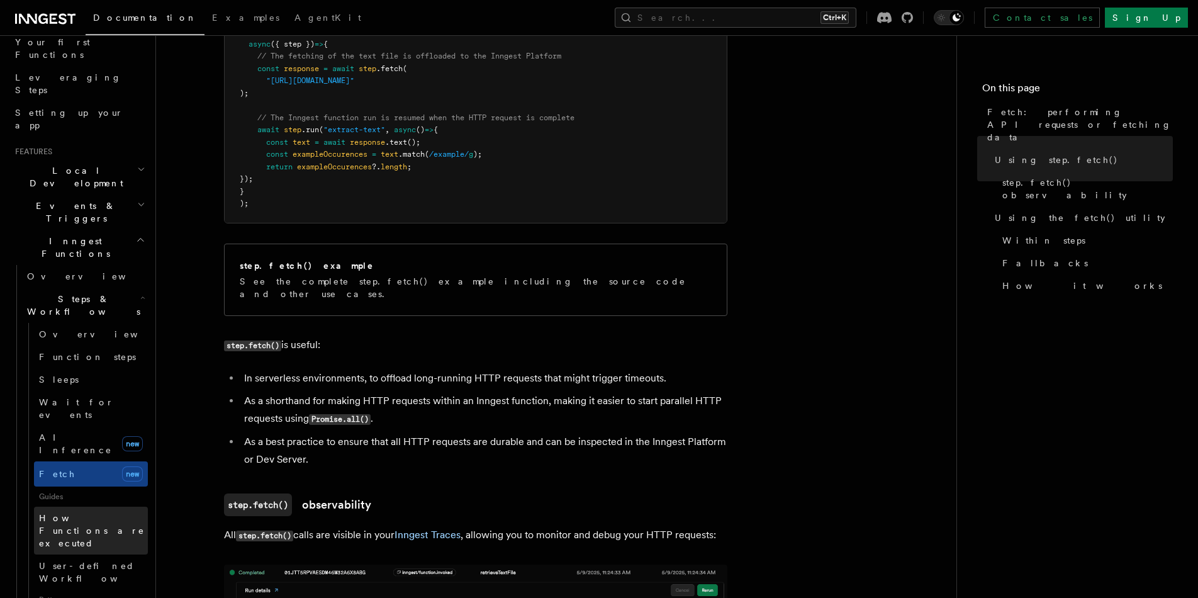
click at [106, 512] on span "How Functions are executed" at bounding box center [93, 531] width 109 height 38
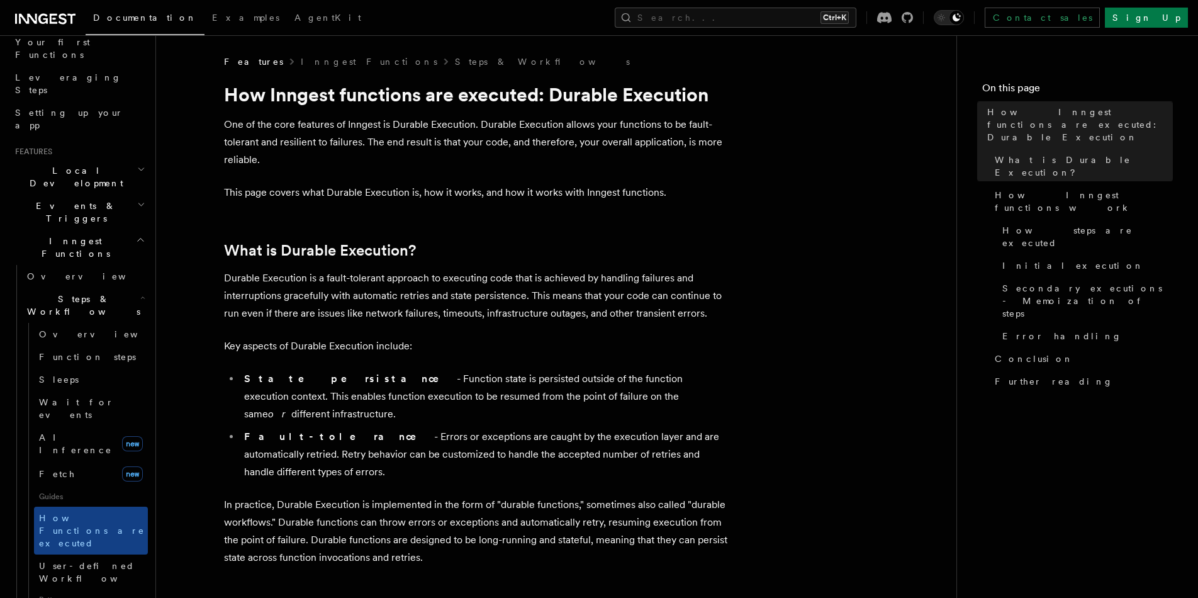
scroll to position [283, 0]
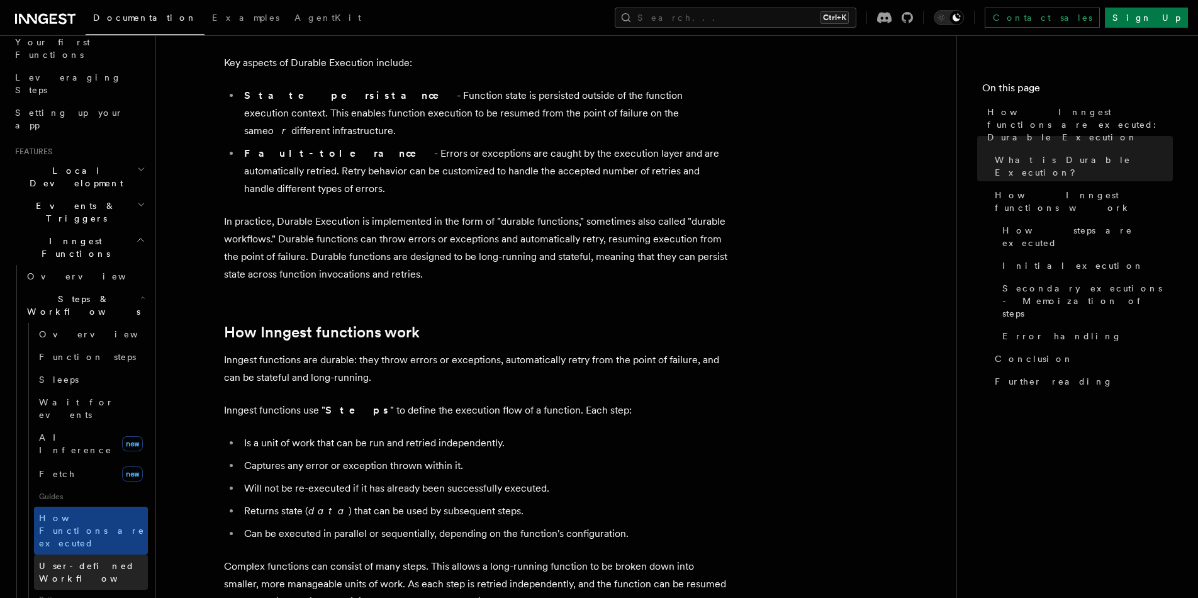
click at [107, 561] on span "User-defined Workflows" at bounding box center [95, 572] width 113 height 23
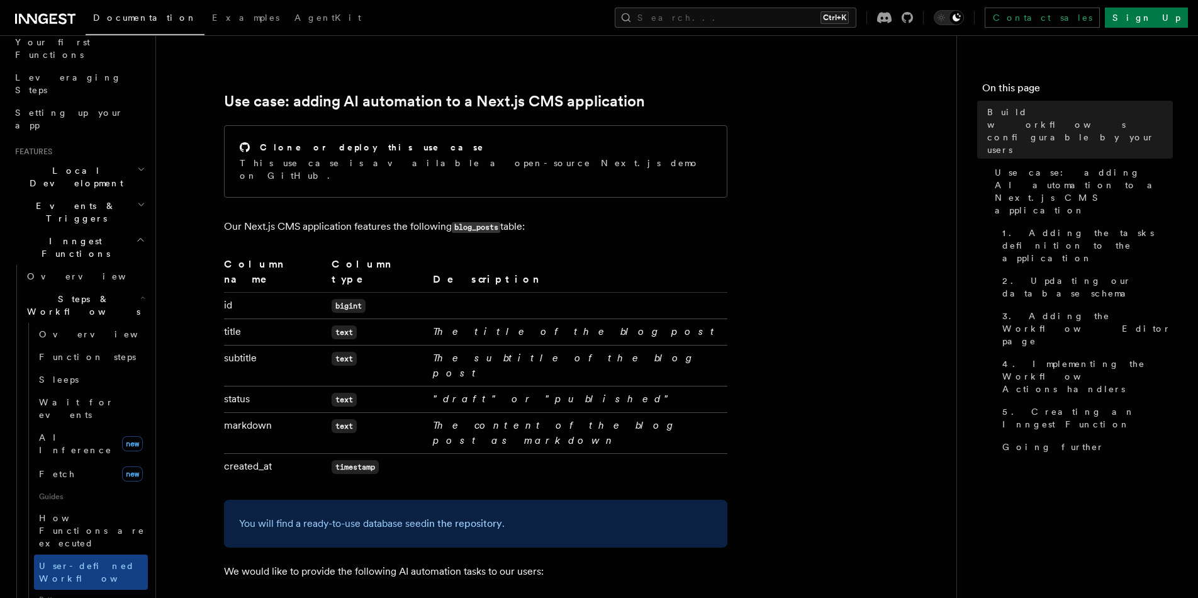
scroll to position [362, 0]
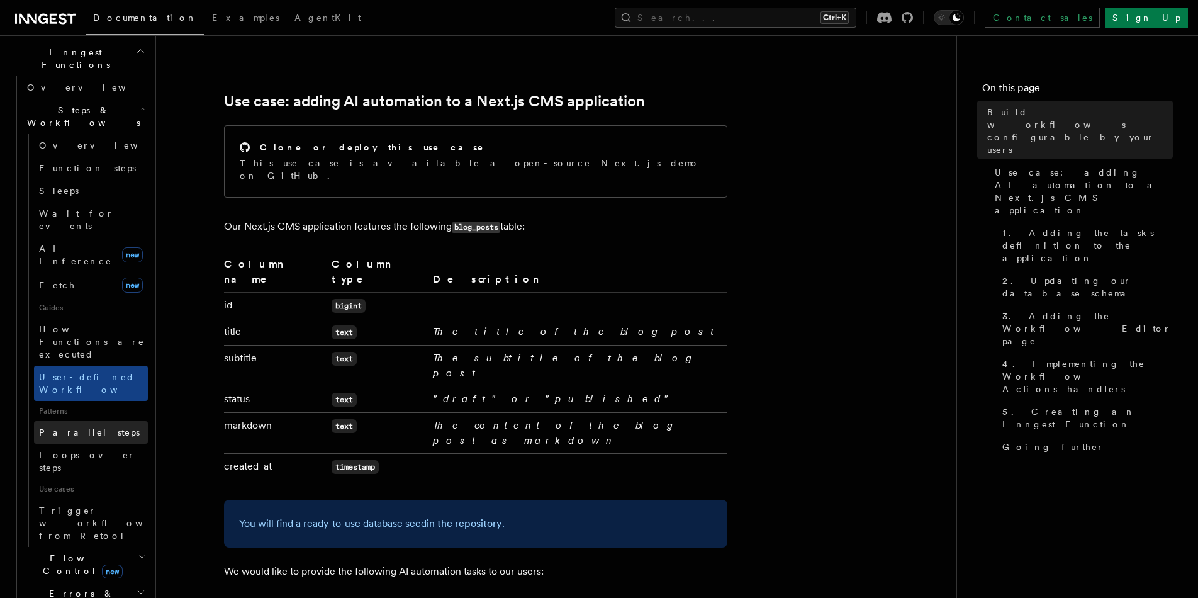
click at [92, 421] on link "Parallel steps" at bounding box center [91, 432] width 114 height 23
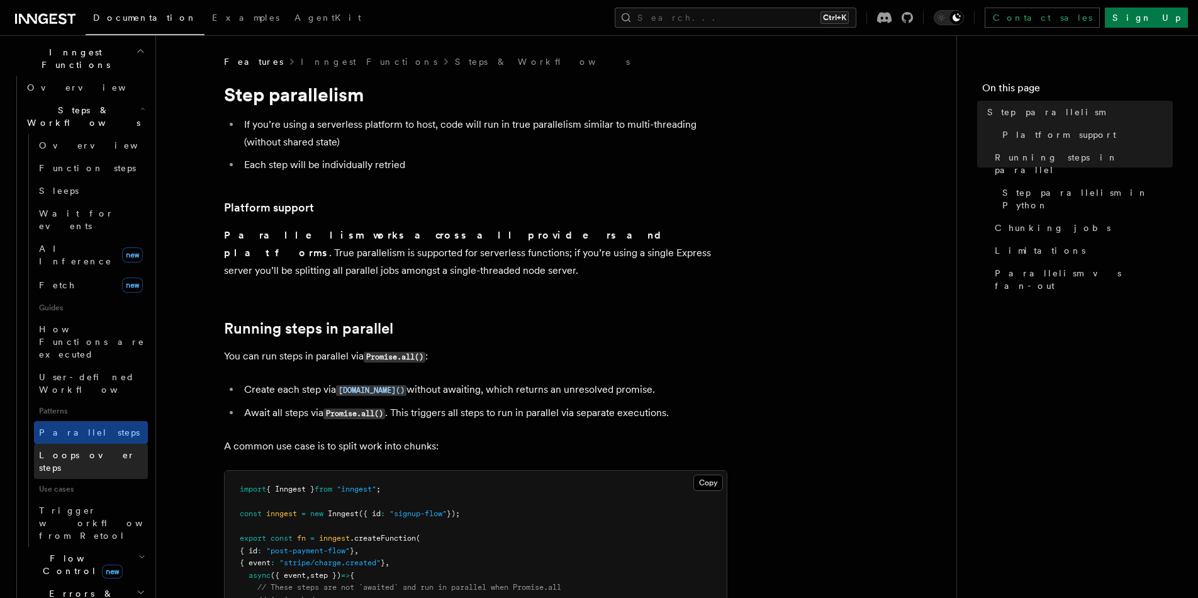
click at [116, 444] on link "Loops over steps" at bounding box center [91, 461] width 114 height 35
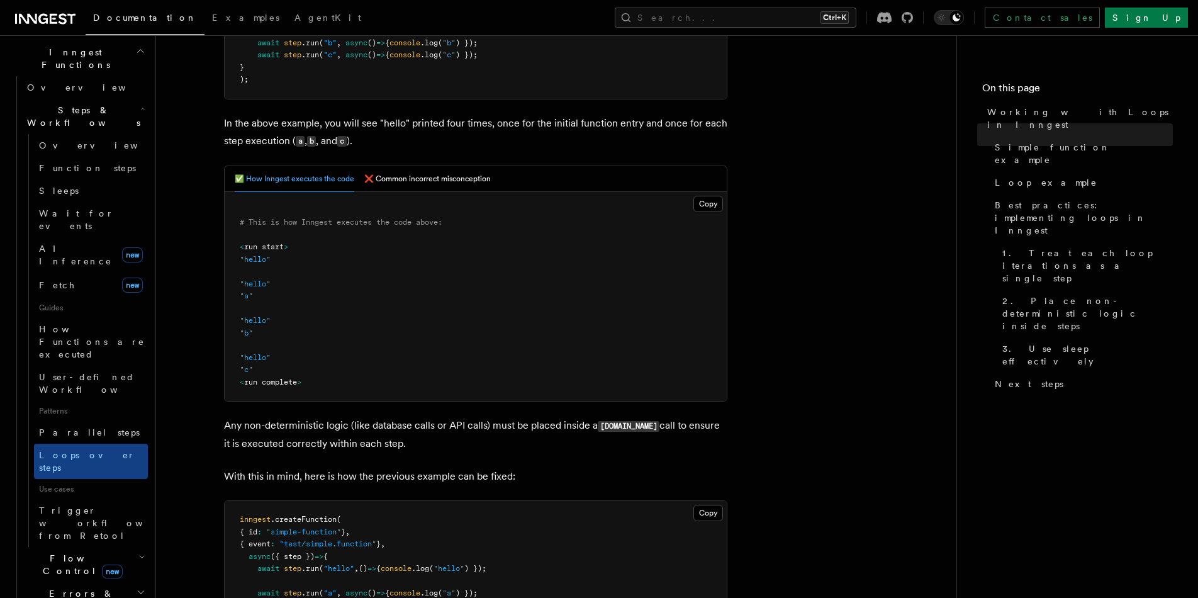
scroll to position [330, 0]
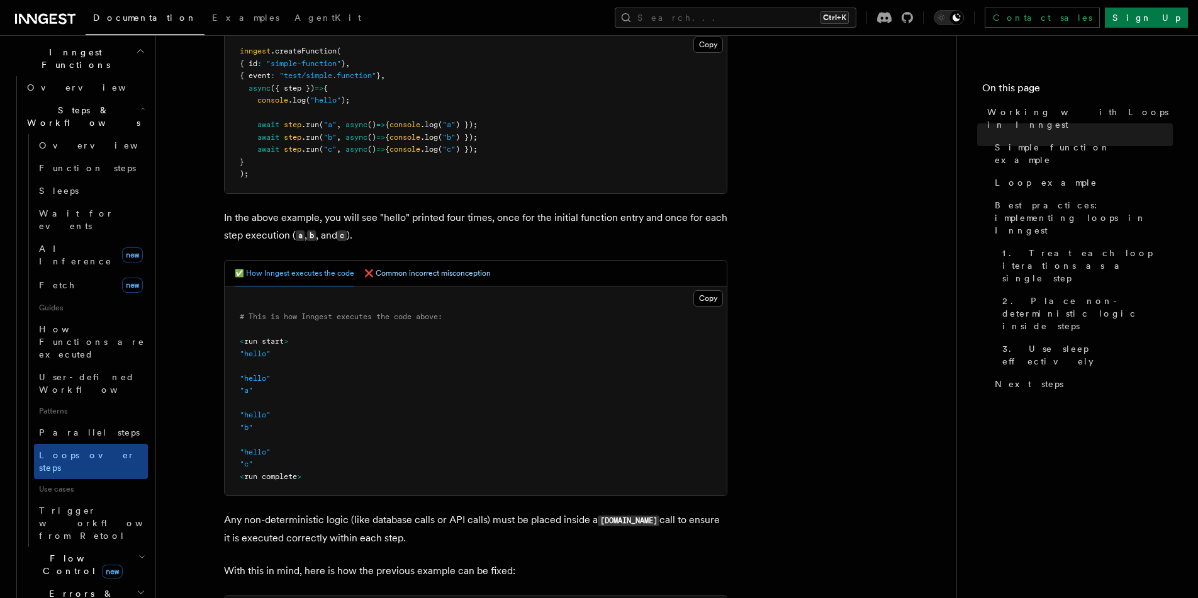
click at [417, 274] on button "❌ Common incorrect misconception" at bounding box center [427, 274] width 127 height 26
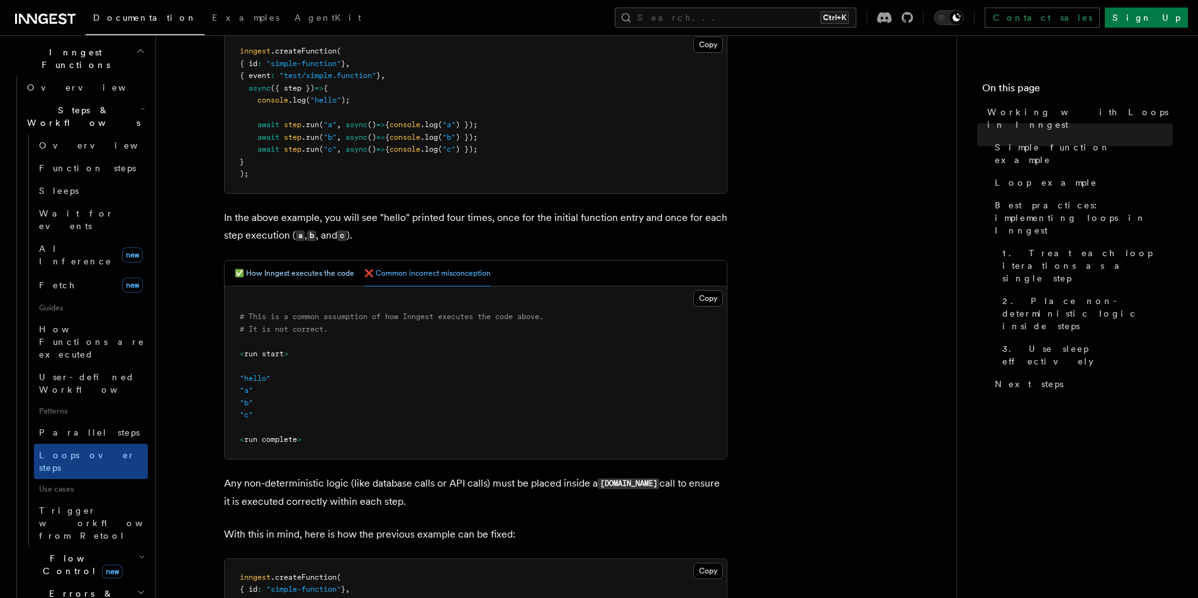
click at [324, 272] on button "✅ How Inngest executes the code" at bounding box center [295, 274] width 120 height 26
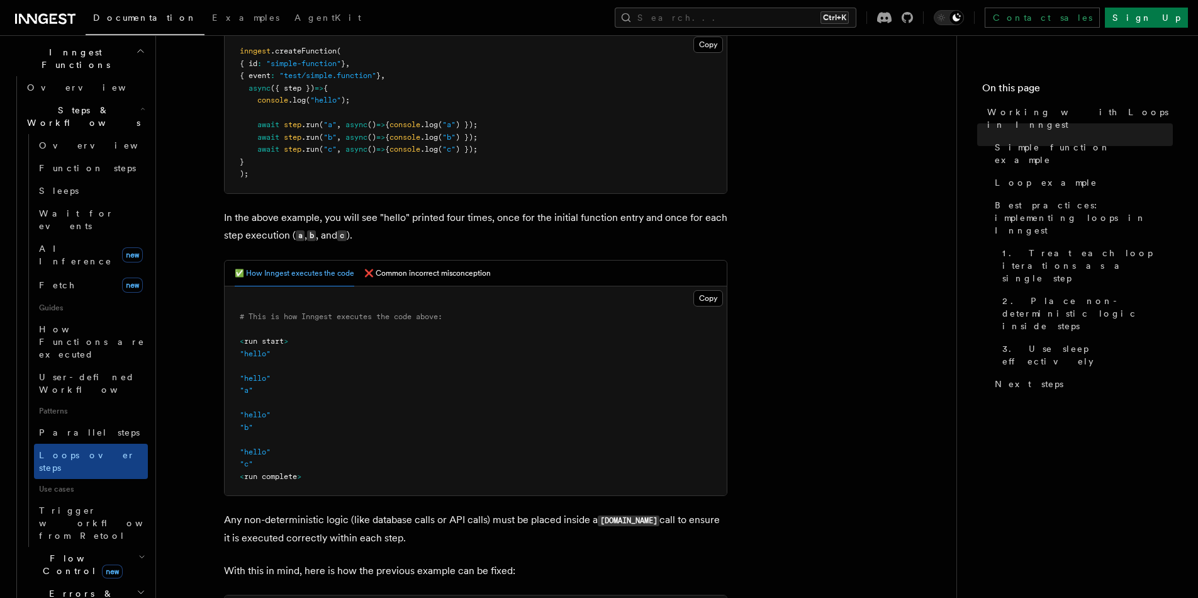
scroll to position [425, 0]
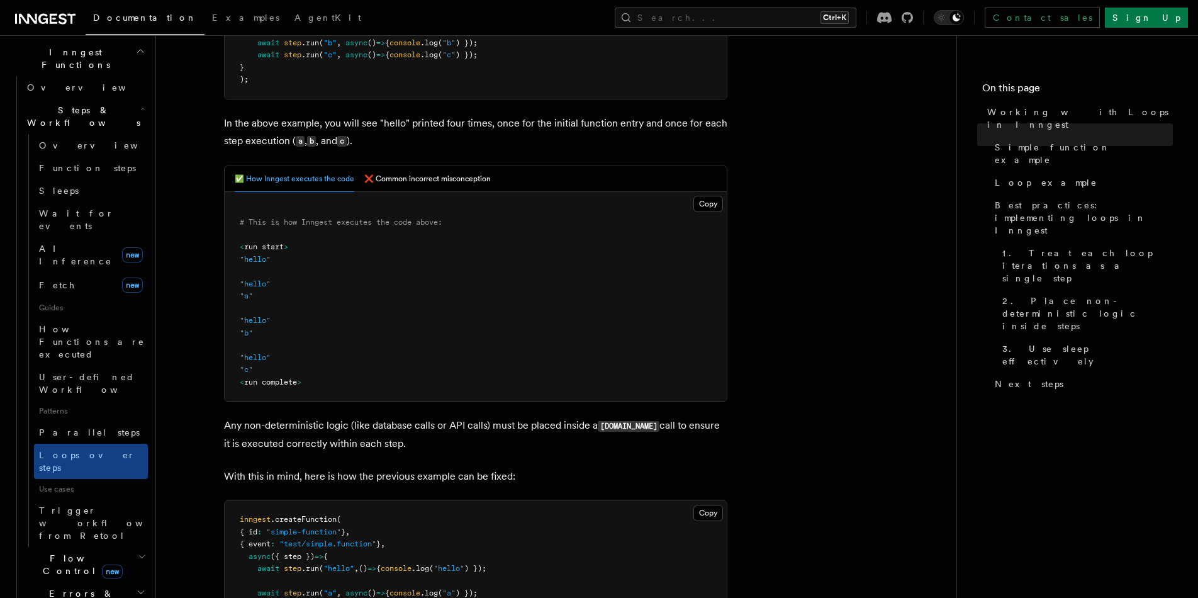
click at [107, 547] on h2 "Flow Control new" at bounding box center [85, 564] width 126 height 35
click at [114, 582] on link "Overview" at bounding box center [91, 593] width 114 height 23
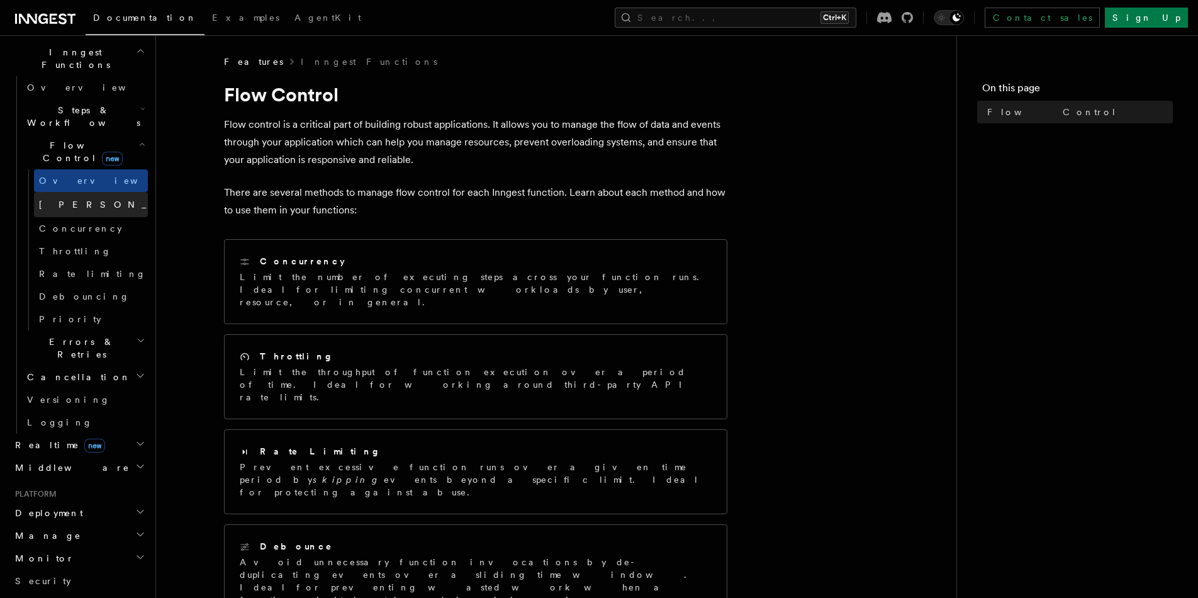
click at [106, 192] on link "[PERSON_NAME] new" at bounding box center [91, 204] width 114 height 25
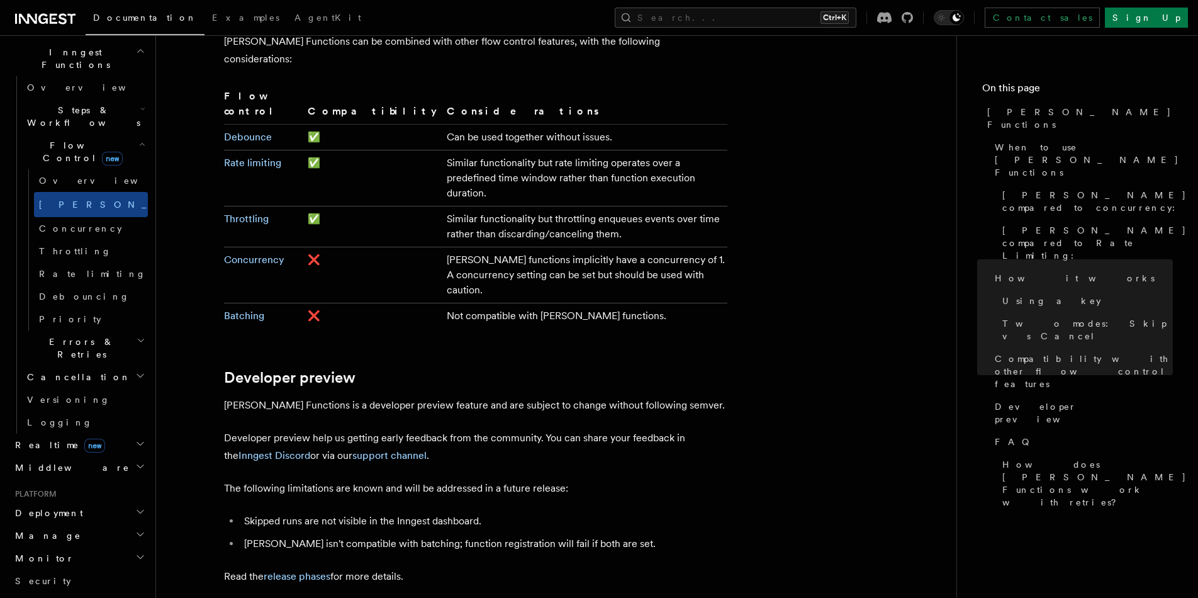
scroll to position [2454, 0]
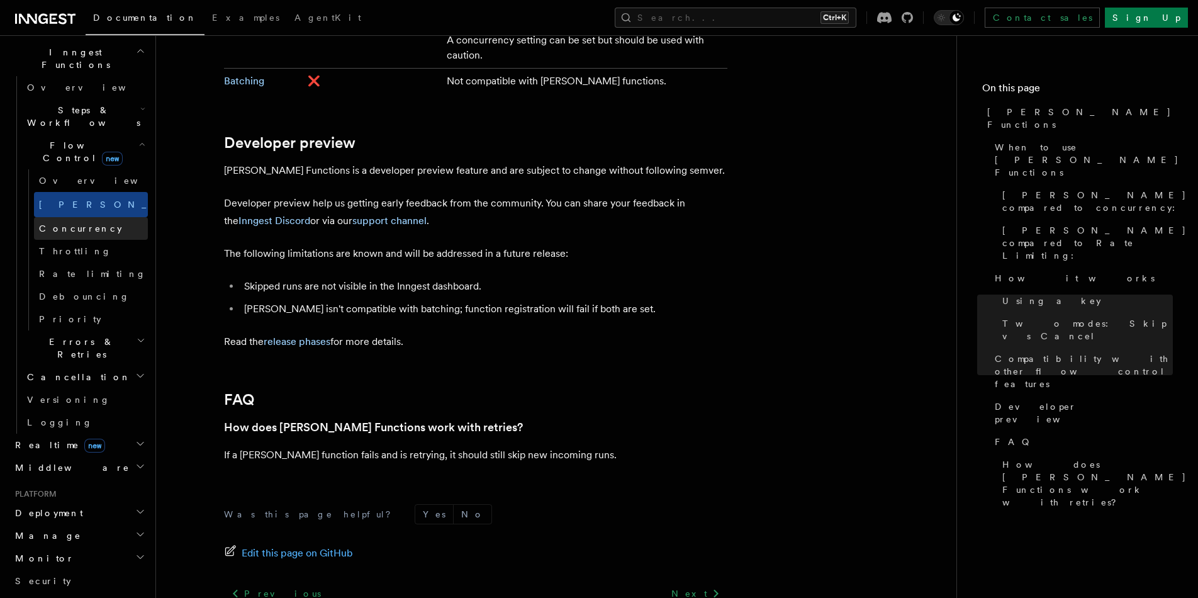
click at [81, 223] on span "Concurrency" at bounding box center [80, 228] width 83 height 10
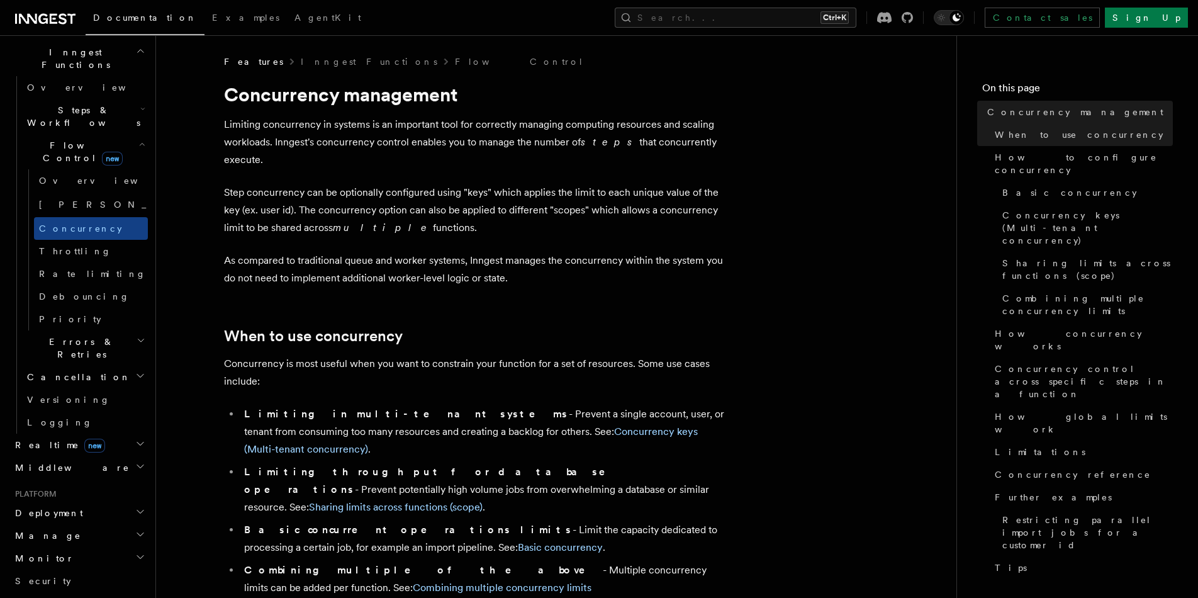
scroll to position [94, 0]
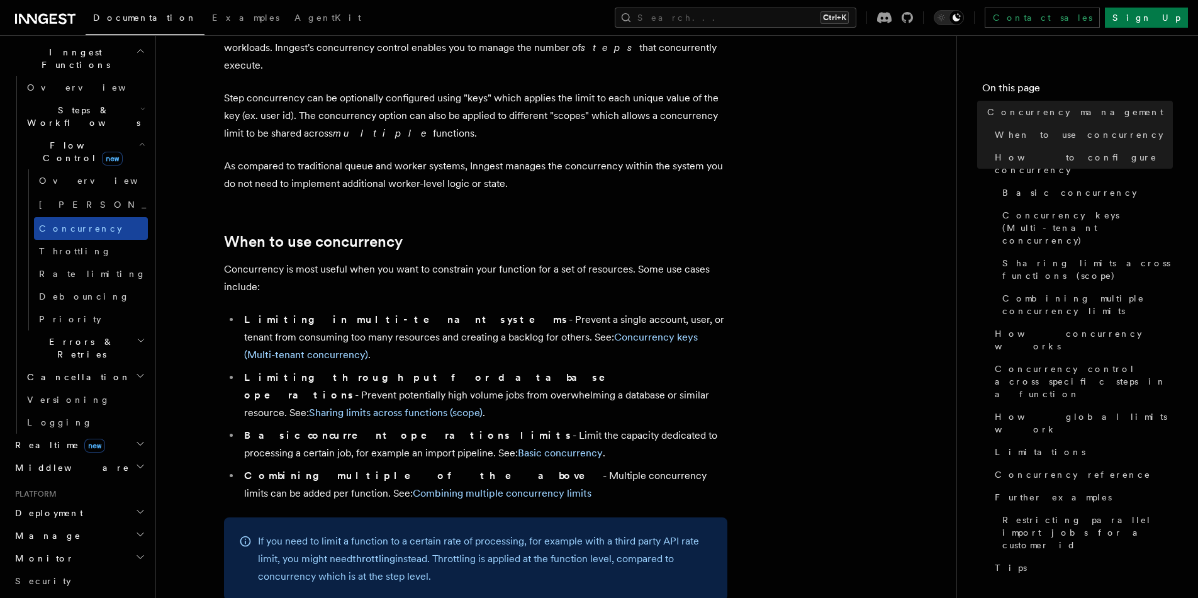
click at [91, 217] on link "Concurrency" at bounding box center [91, 228] width 114 height 23
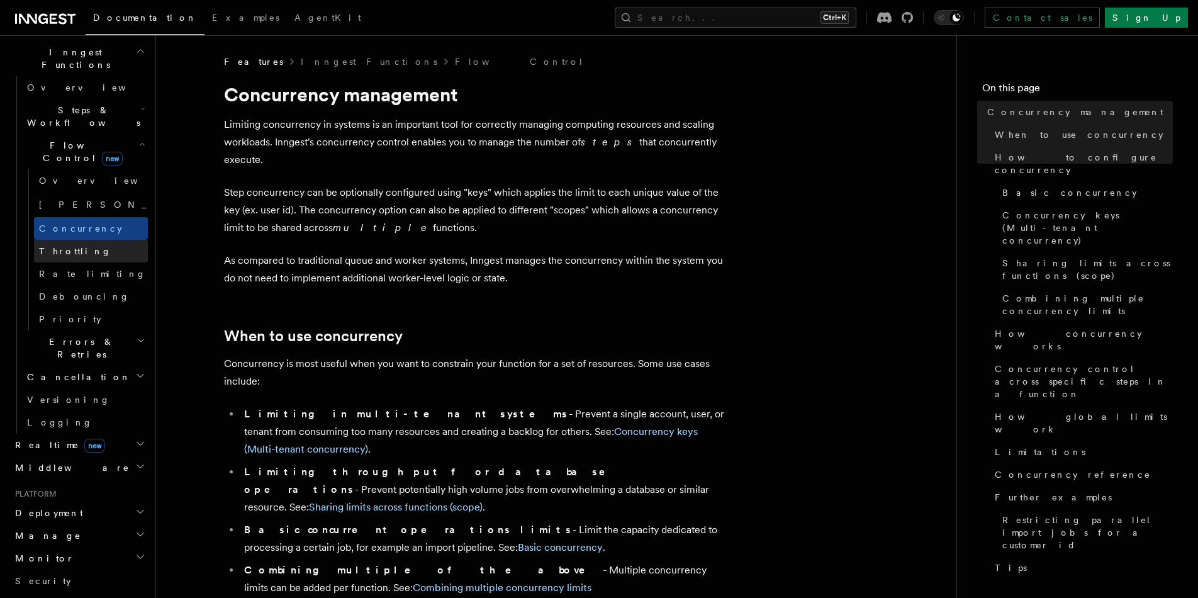
click at [93, 240] on link "Throttling" at bounding box center [91, 251] width 114 height 23
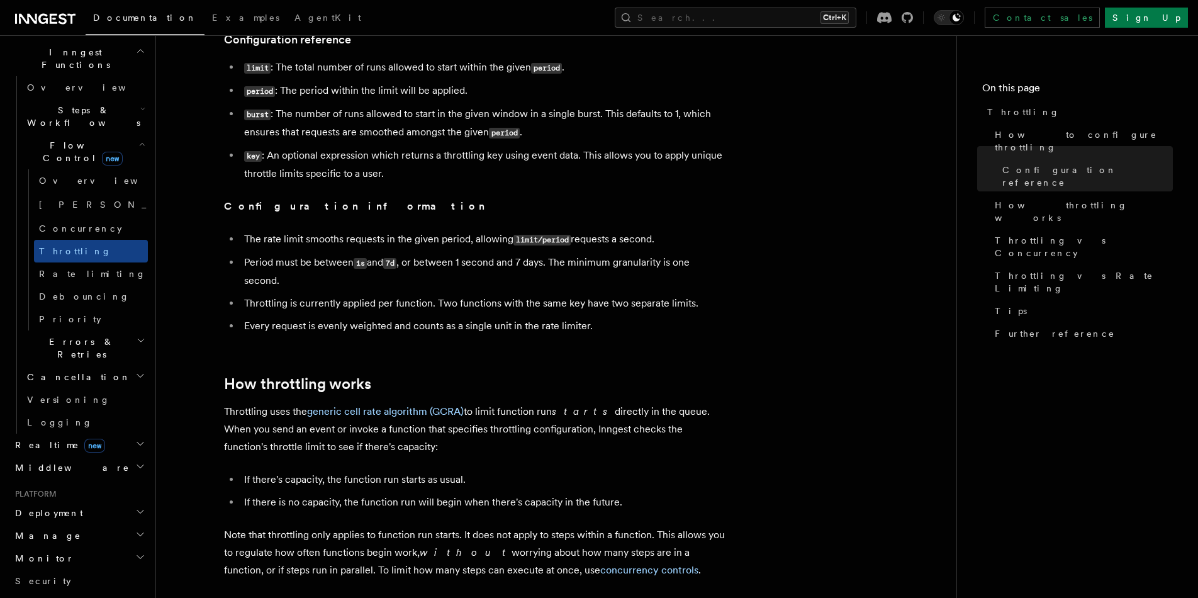
scroll to position [755, 0]
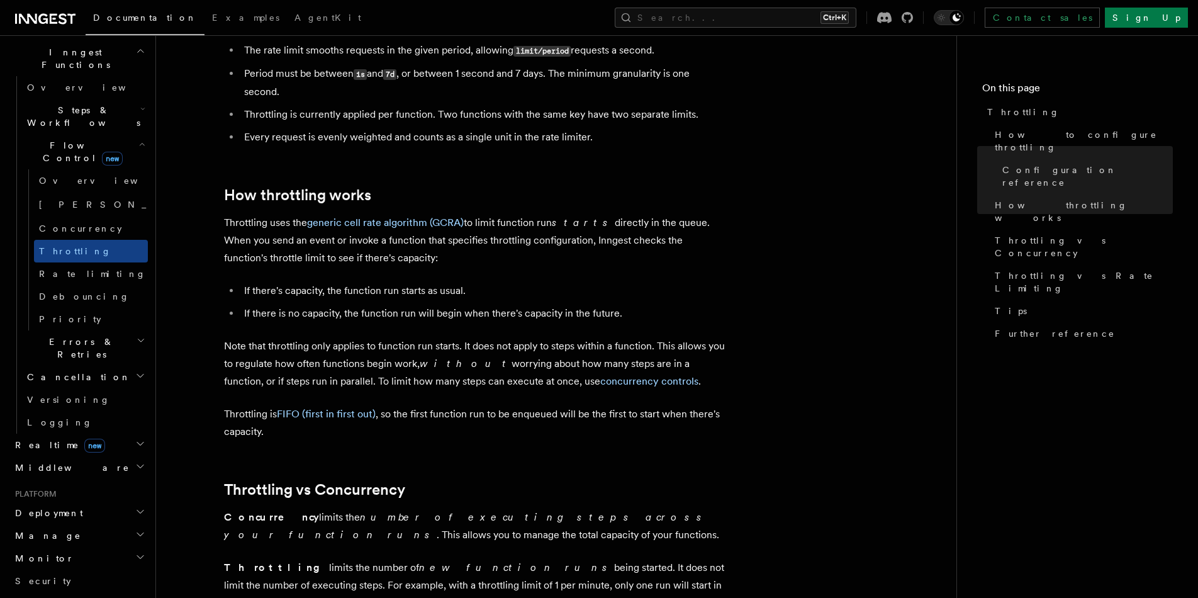
click at [111, 330] on h2 "Errors & Retries" at bounding box center [85, 347] width 126 height 35
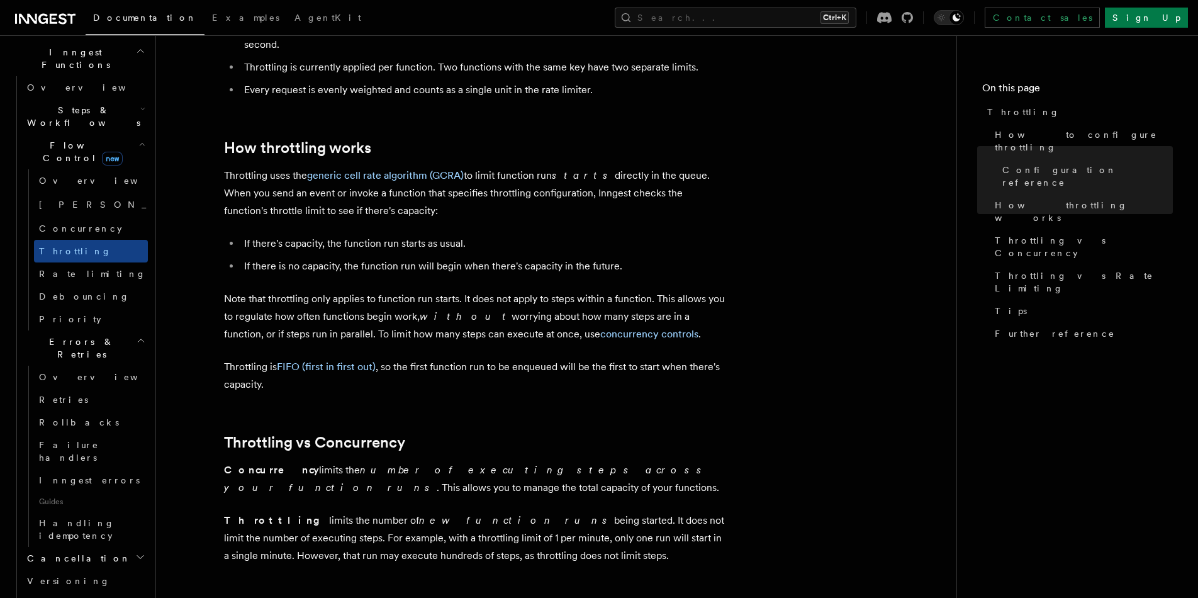
scroll to position [1039, 0]
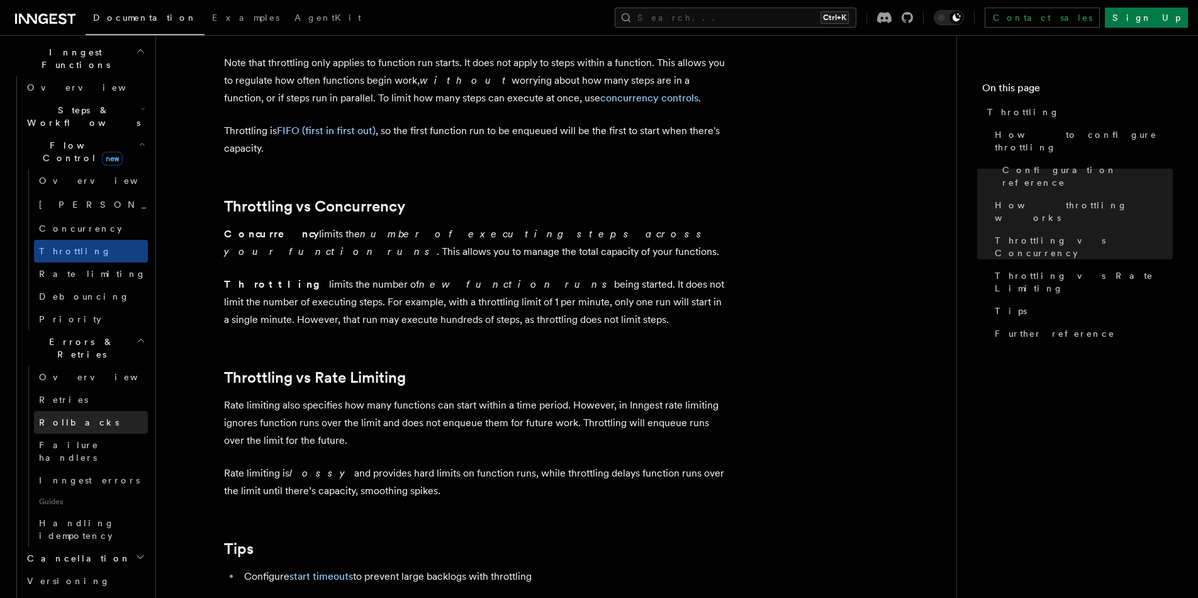
click at [106, 411] on link "Rollbacks" at bounding box center [91, 422] width 114 height 23
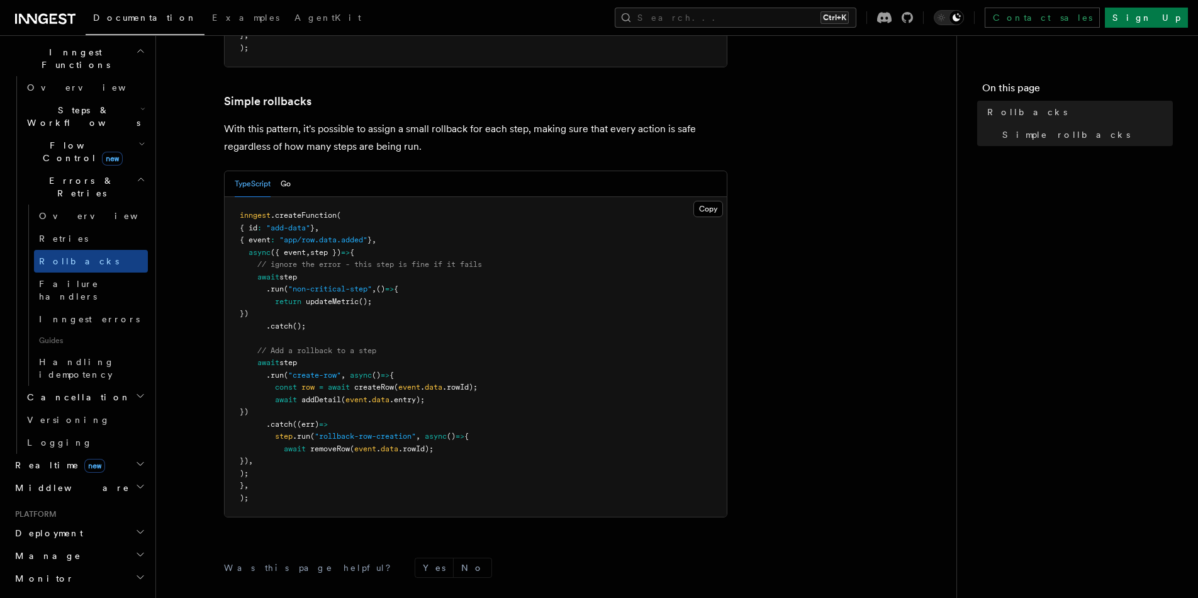
scroll to position [783, 0]
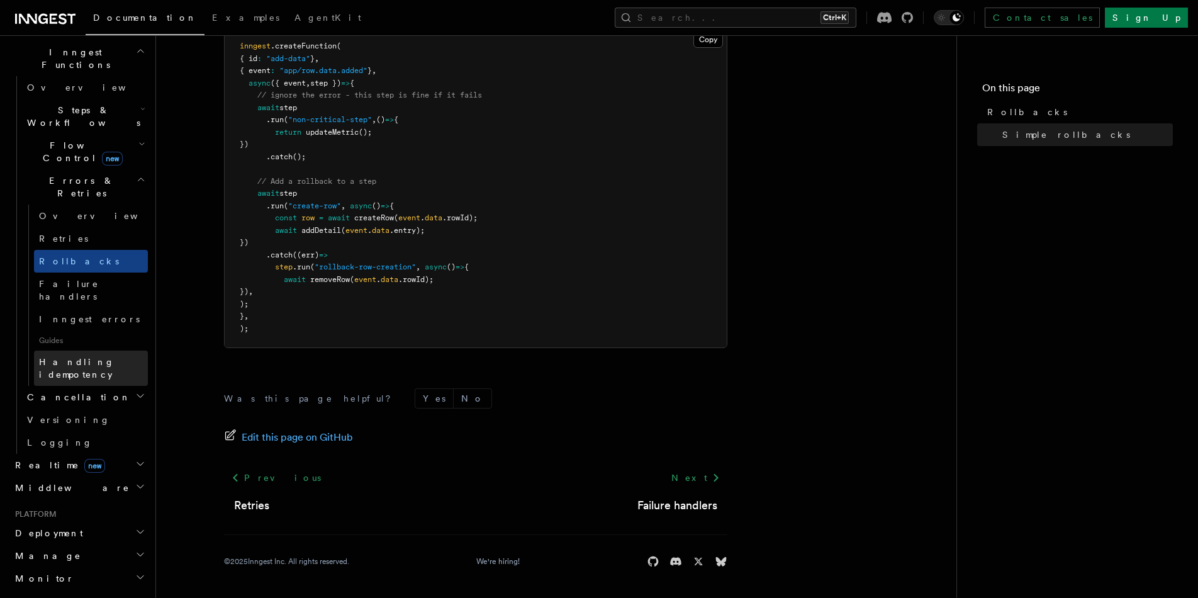
click at [104, 357] on span "Handling idempotency" at bounding box center [77, 368] width 76 height 23
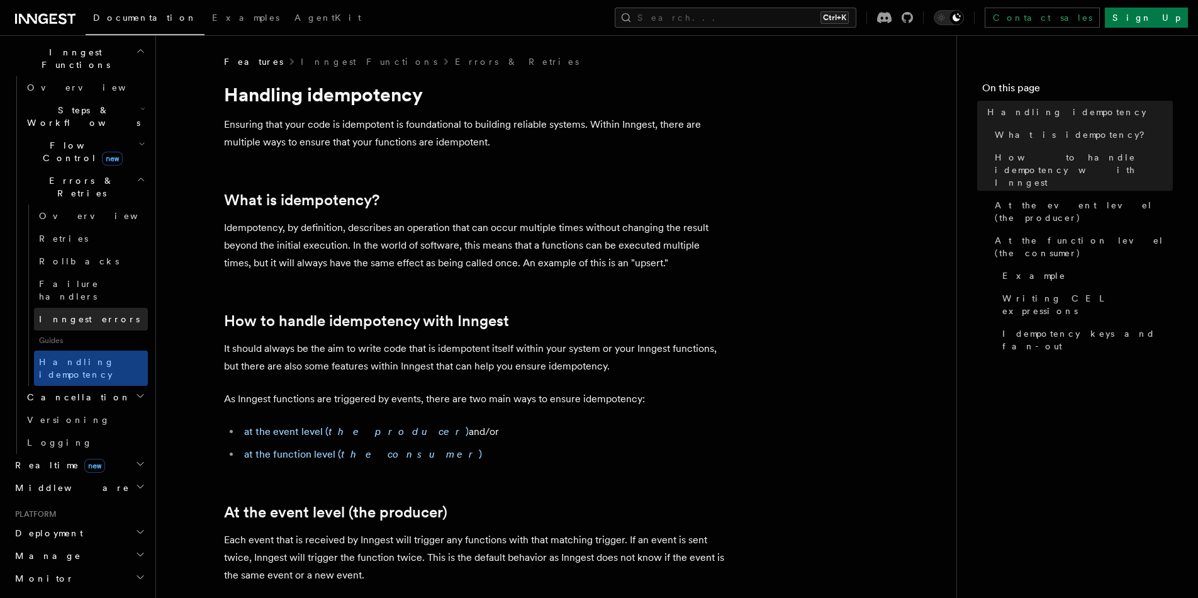
click at [96, 308] on link "Inngest errors" at bounding box center [91, 319] width 114 height 23
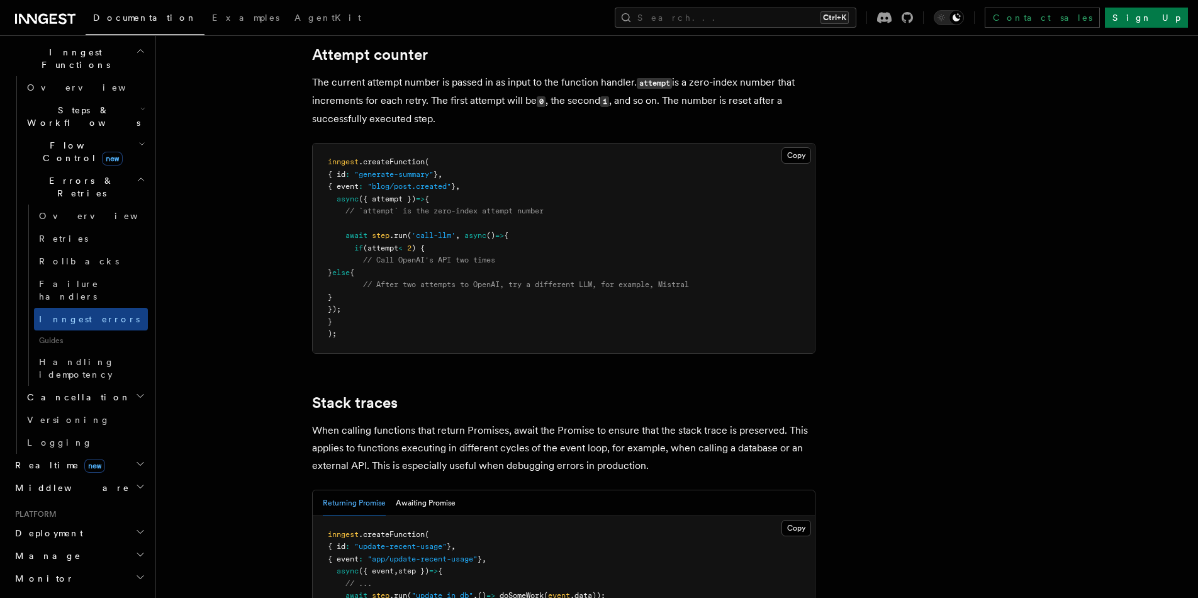
scroll to position [2691, 0]
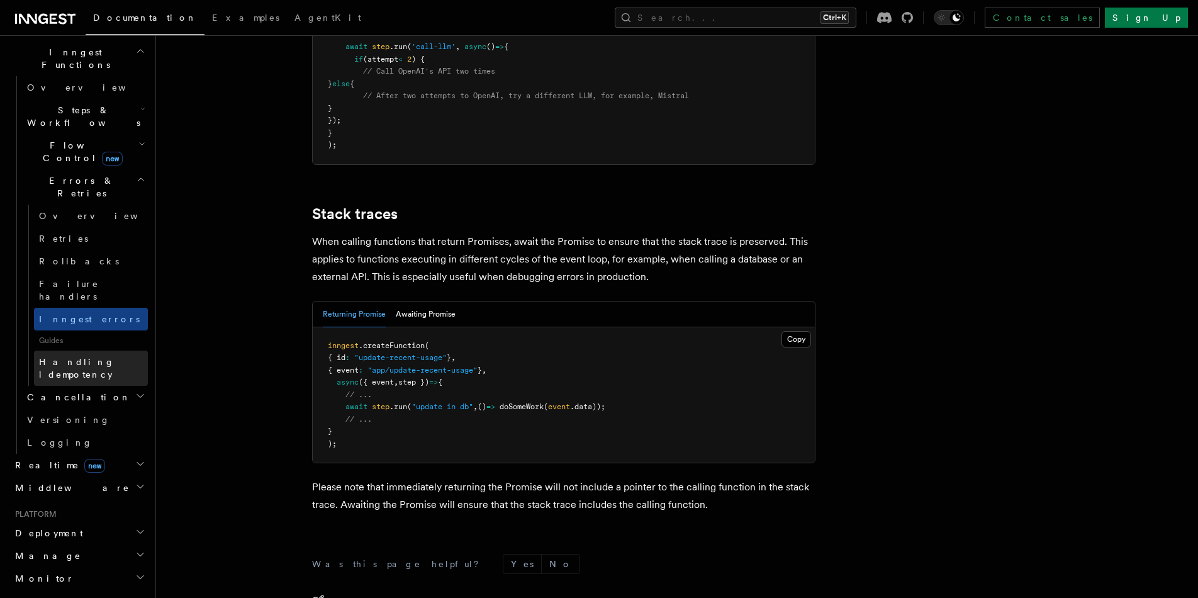
click at [91, 357] on span "Handling idempotency" at bounding box center [77, 368] width 76 height 23
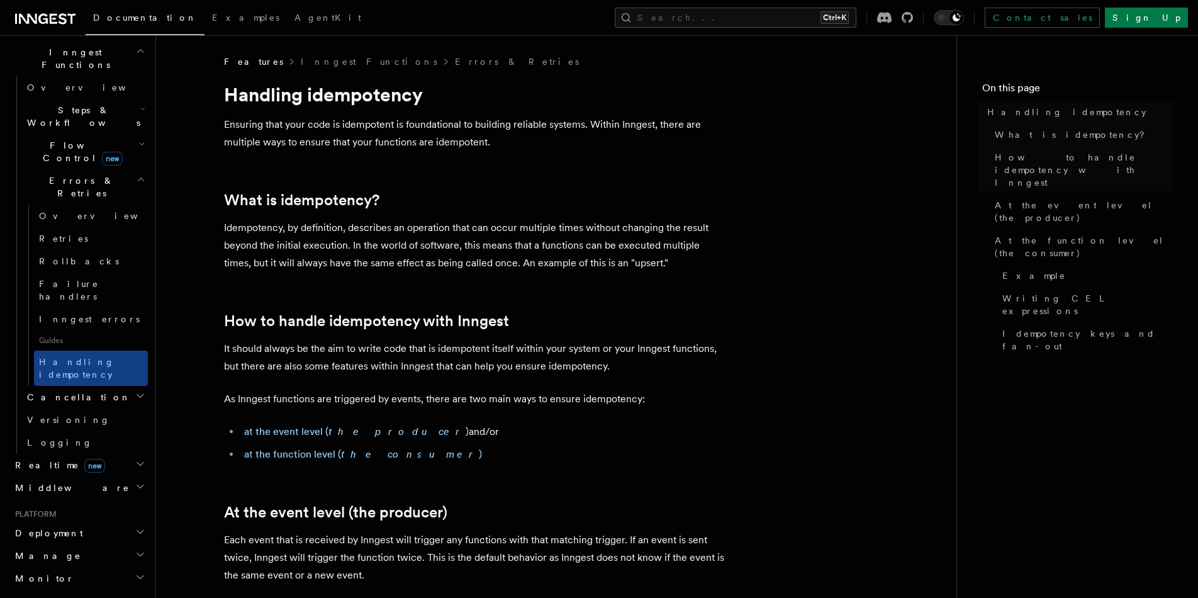
click at [84, 386] on h2 "Cancellation" at bounding box center [85, 397] width 126 height 23
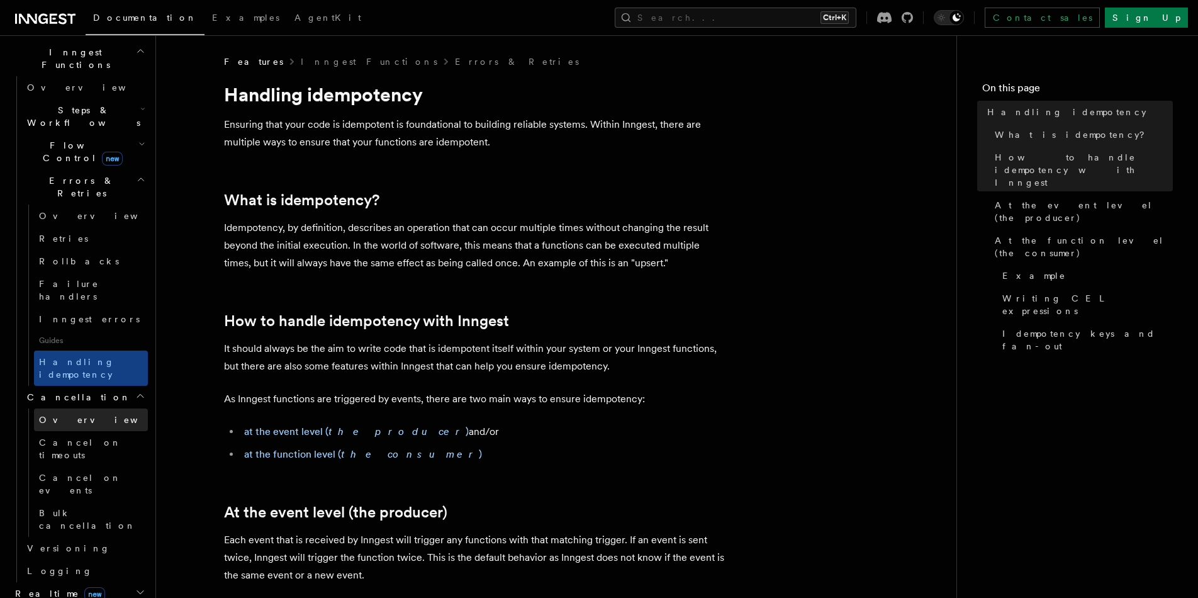
click at [98, 409] on link "Overview" at bounding box center [91, 420] width 114 height 23
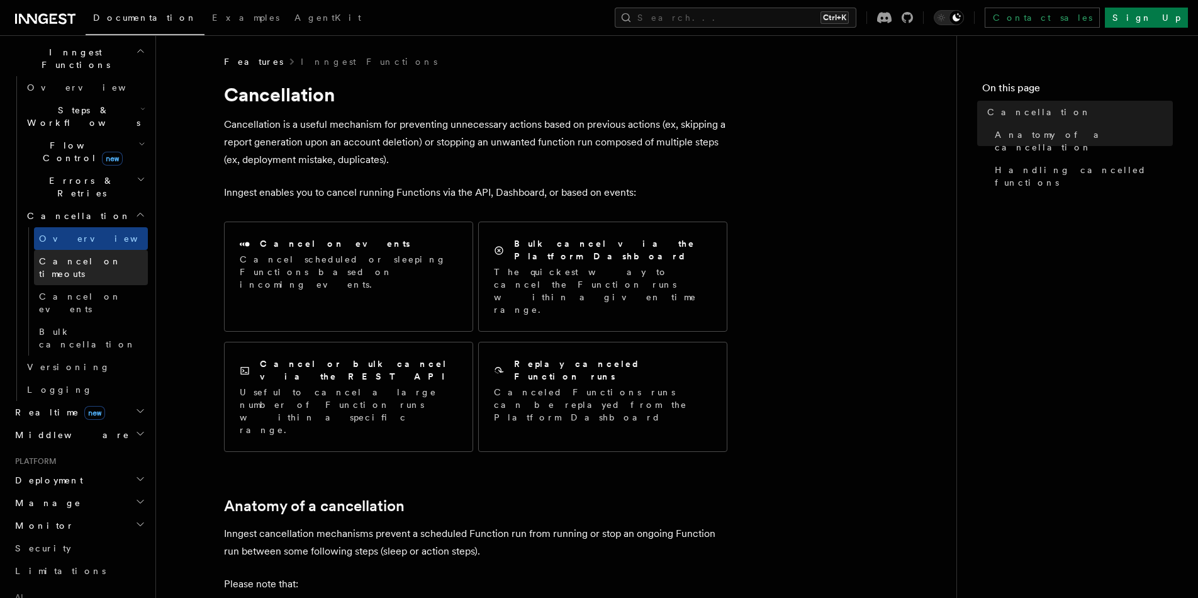
click at [120, 250] on link "Cancel on timeouts" at bounding box center [91, 267] width 114 height 35
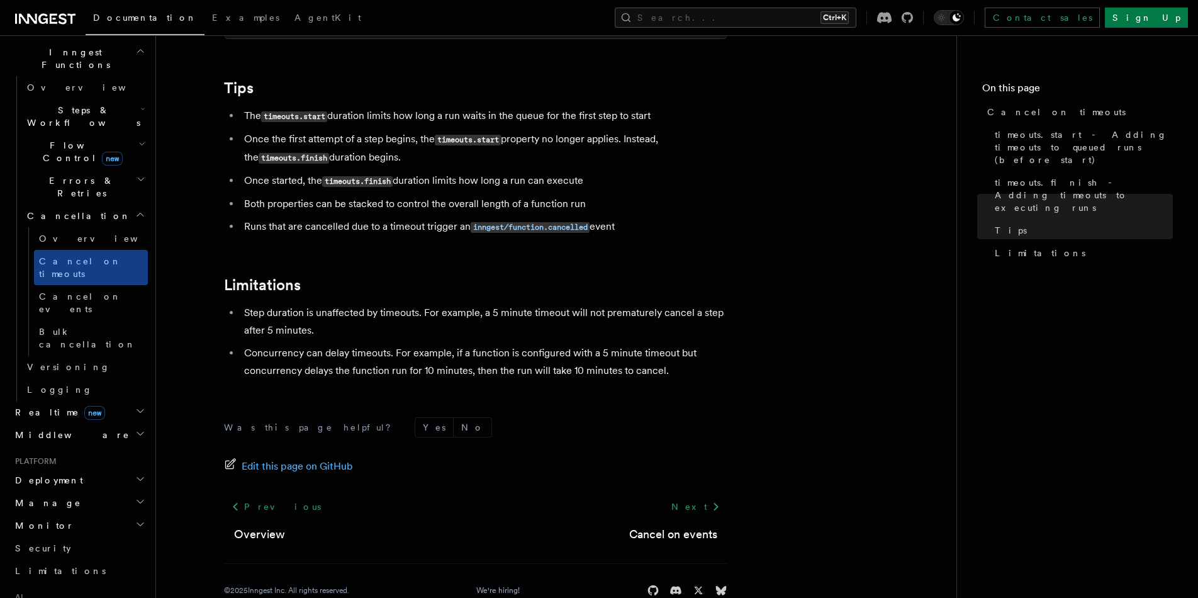
scroll to position [1144, 0]
